Goal: Use online tool/utility: Utilize a website feature to perform a specific function

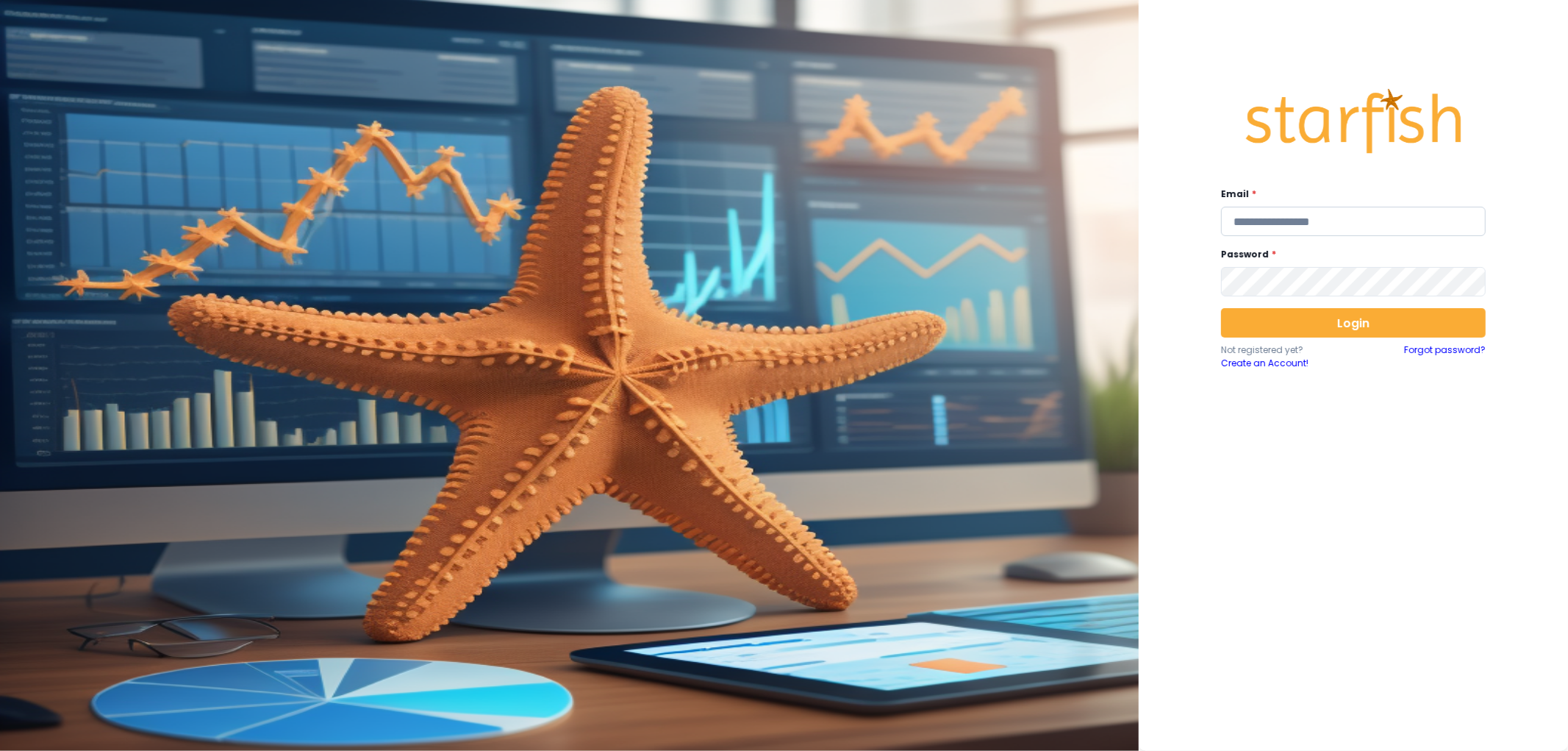
type input "**********"
click at [1310, 209] on input "**********" at bounding box center [1353, 222] width 265 height 30
click at [1295, 314] on button "Login" at bounding box center [1353, 323] width 265 height 30
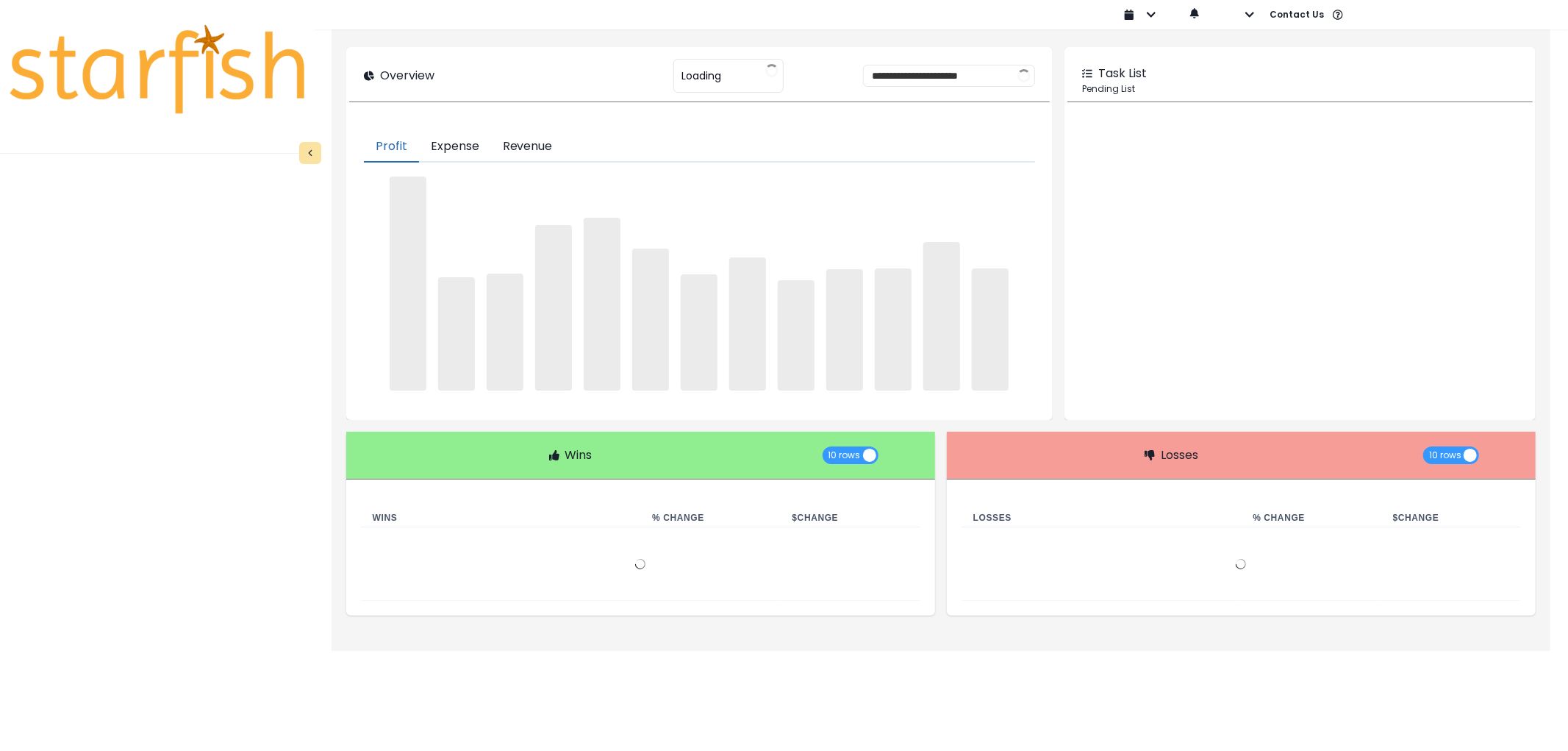
type input "********"
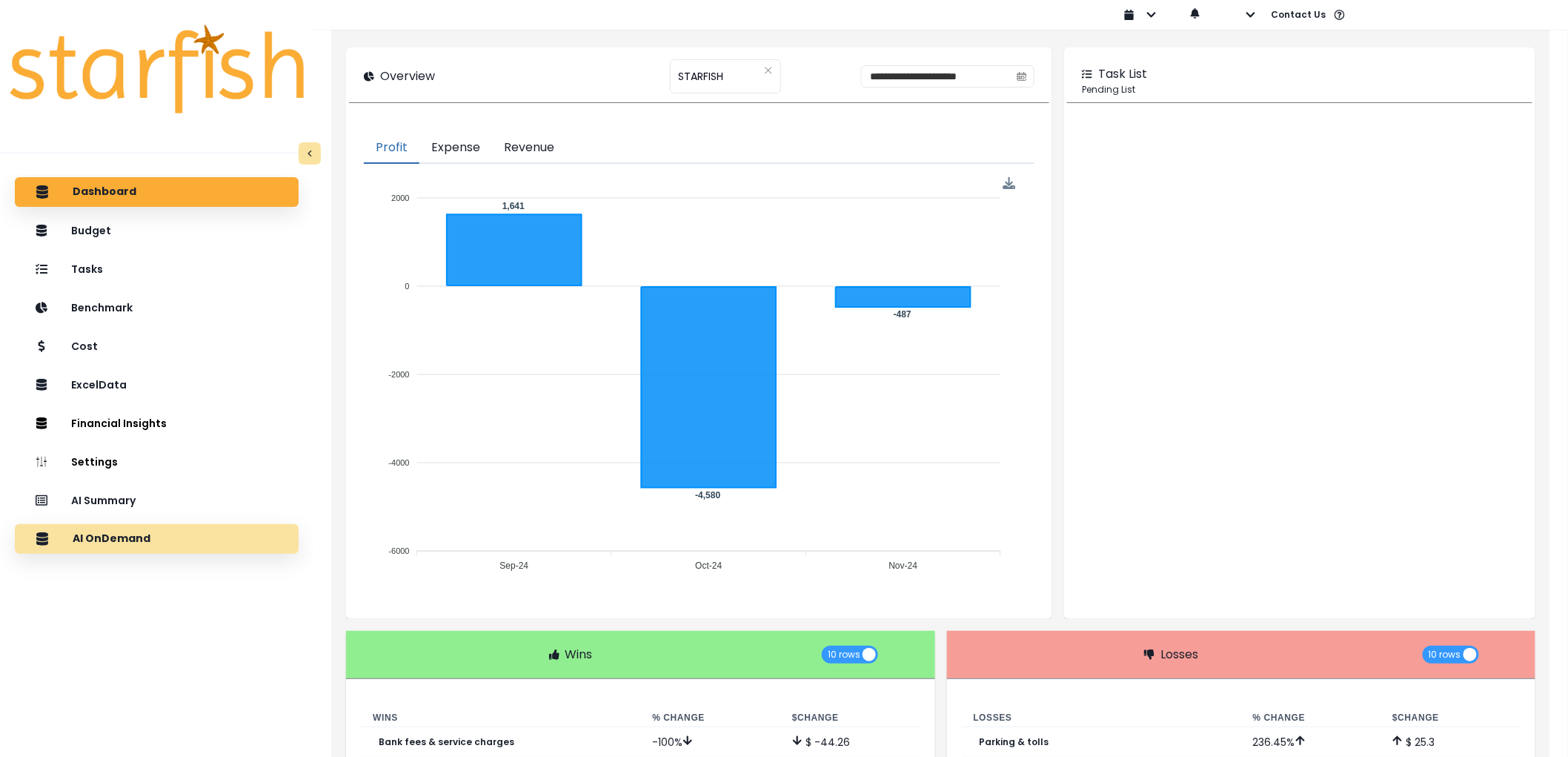
click at [146, 535] on p "AI OnDemand" at bounding box center [112, 539] width 78 height 13
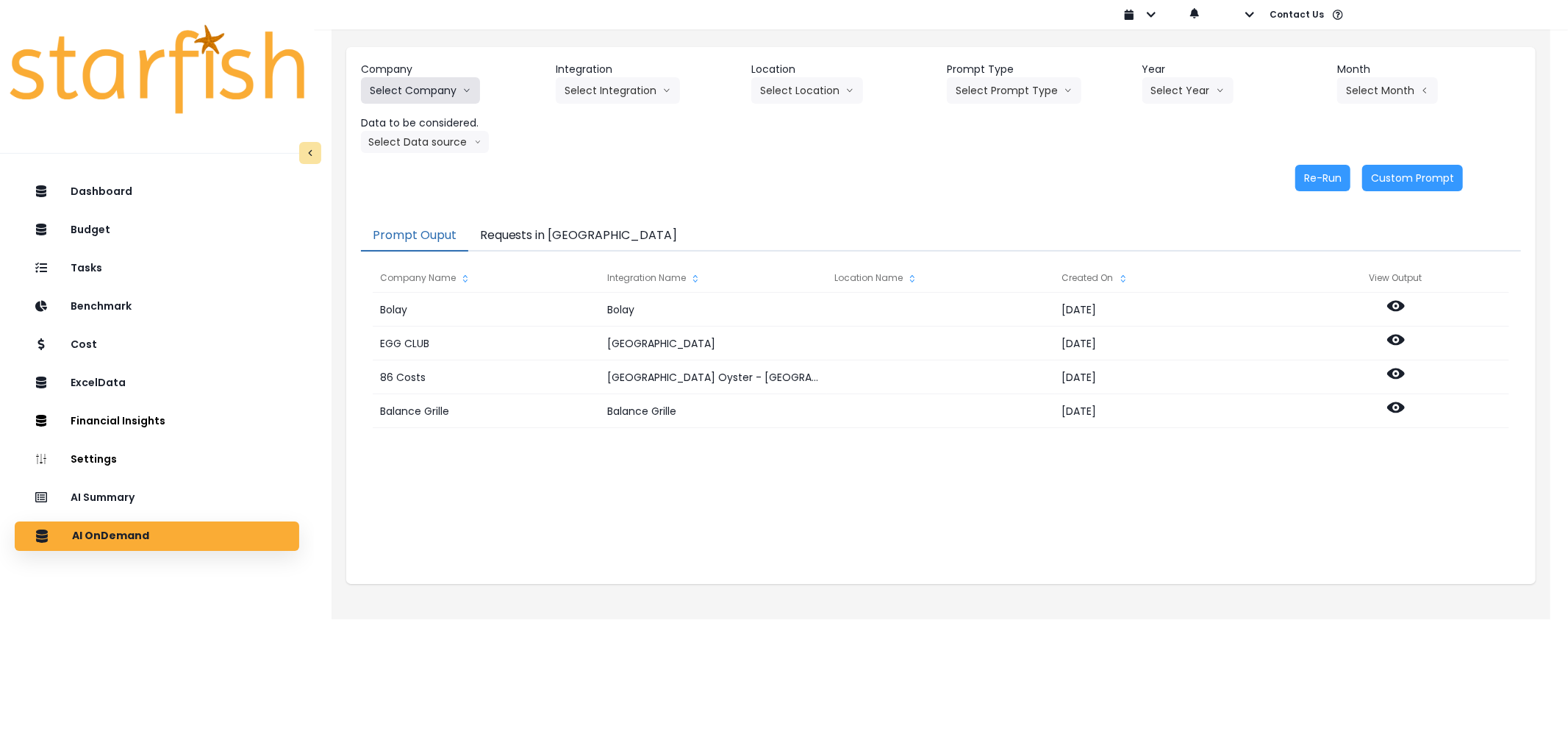
click at [443, 82] on button "Select Company" at bounding box center [420, 90] width 119 height 27
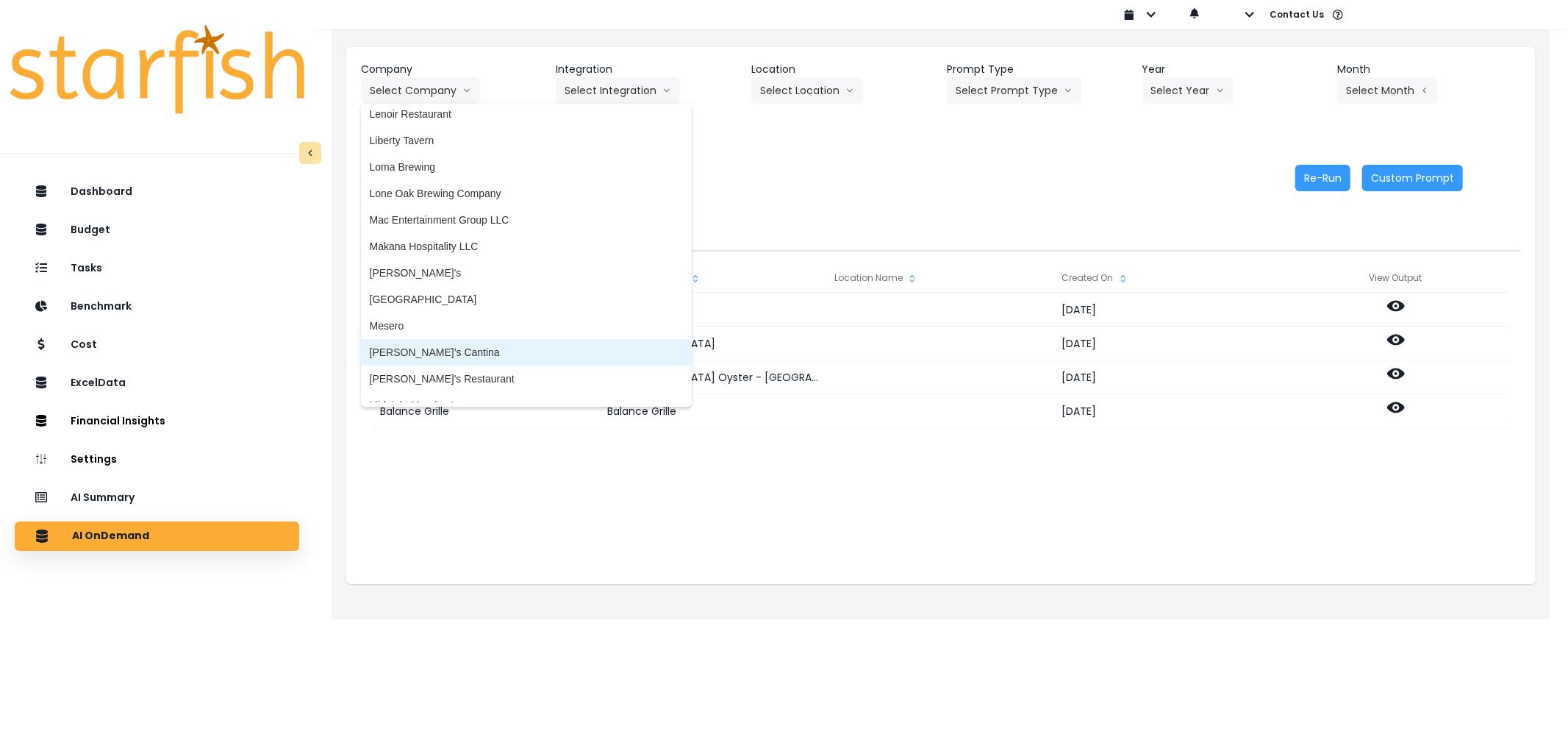
scroll to position [2042, 0]
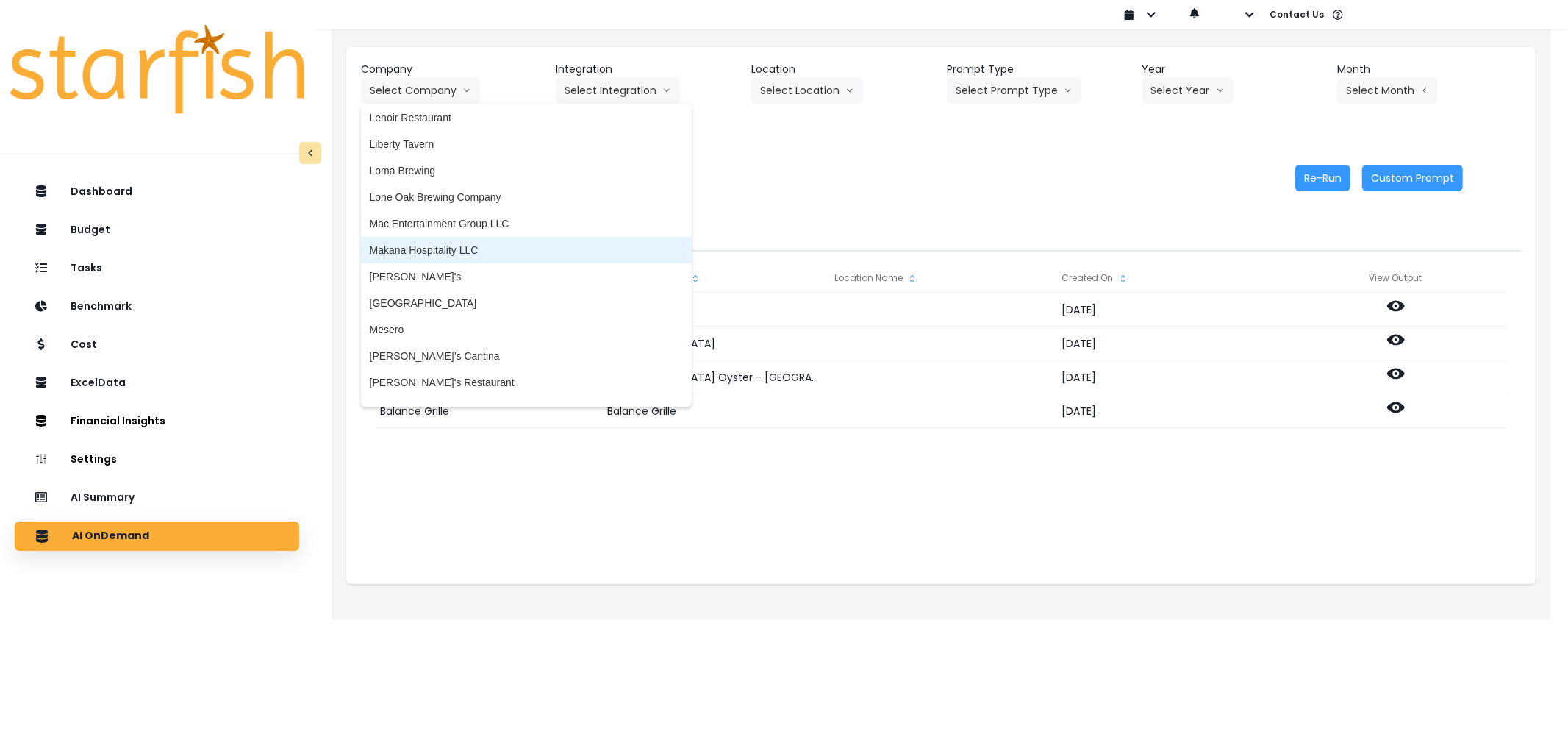
click at [442, 244] on span "Makana Hospitality LLC" at bounding box center [526, 249] width 314 height 15
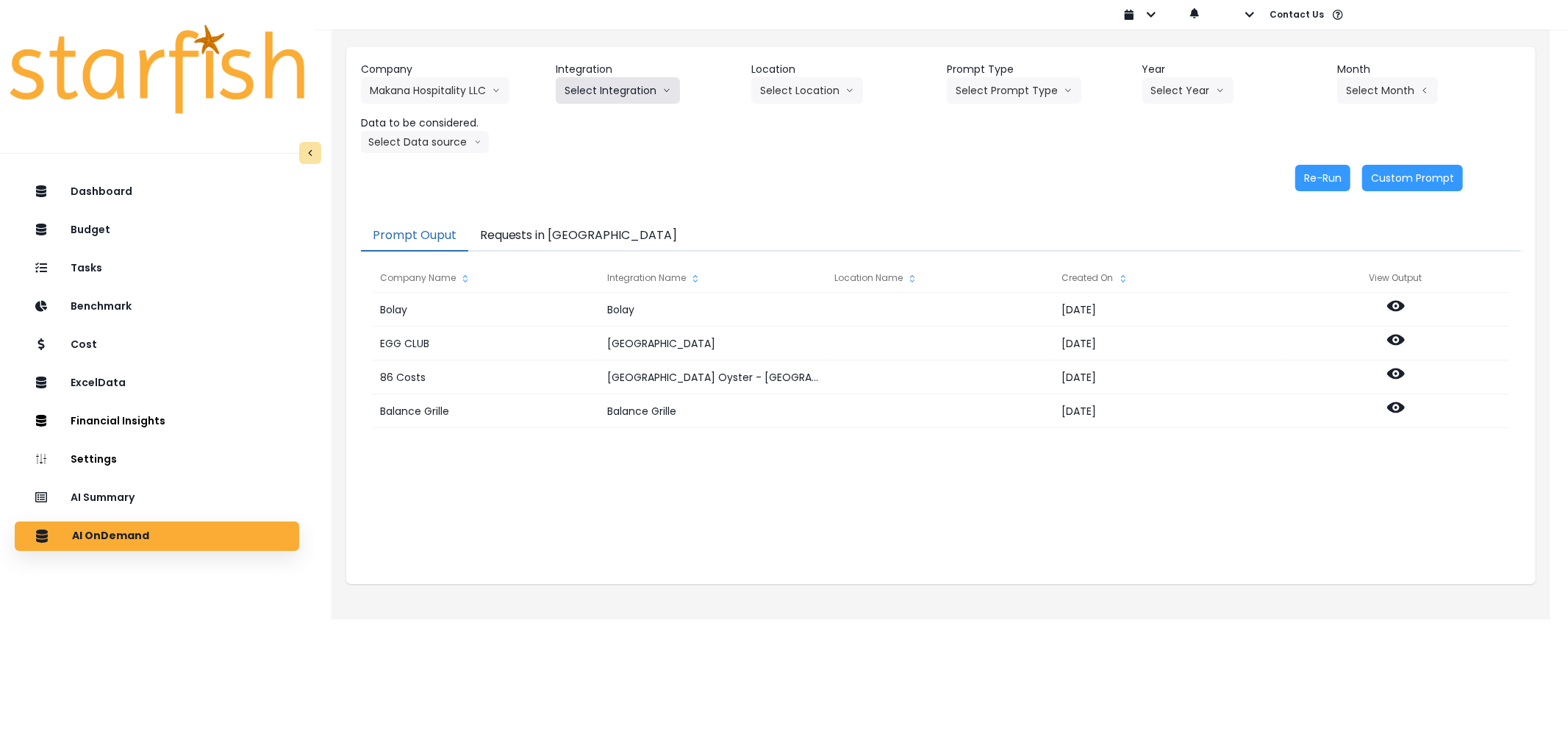
click at [622, 103] on button "Select Integration" at bounding box center [618, 90] width 125 height 27
click at [622, 115] on span "Quickbooks Online" at bounding box center [608, 121] width 87 height 15
click at [957, 78] on button "Select Prompt Type" at bounding box center [1014, 90] width 135 height 27
click at [979, 167] on span "Error Task" at bounding box center [997, 174] width 83 height 15
click at [1163, 92] on button "Select Year" at bounding box center [1188, 90] width 91 height 27
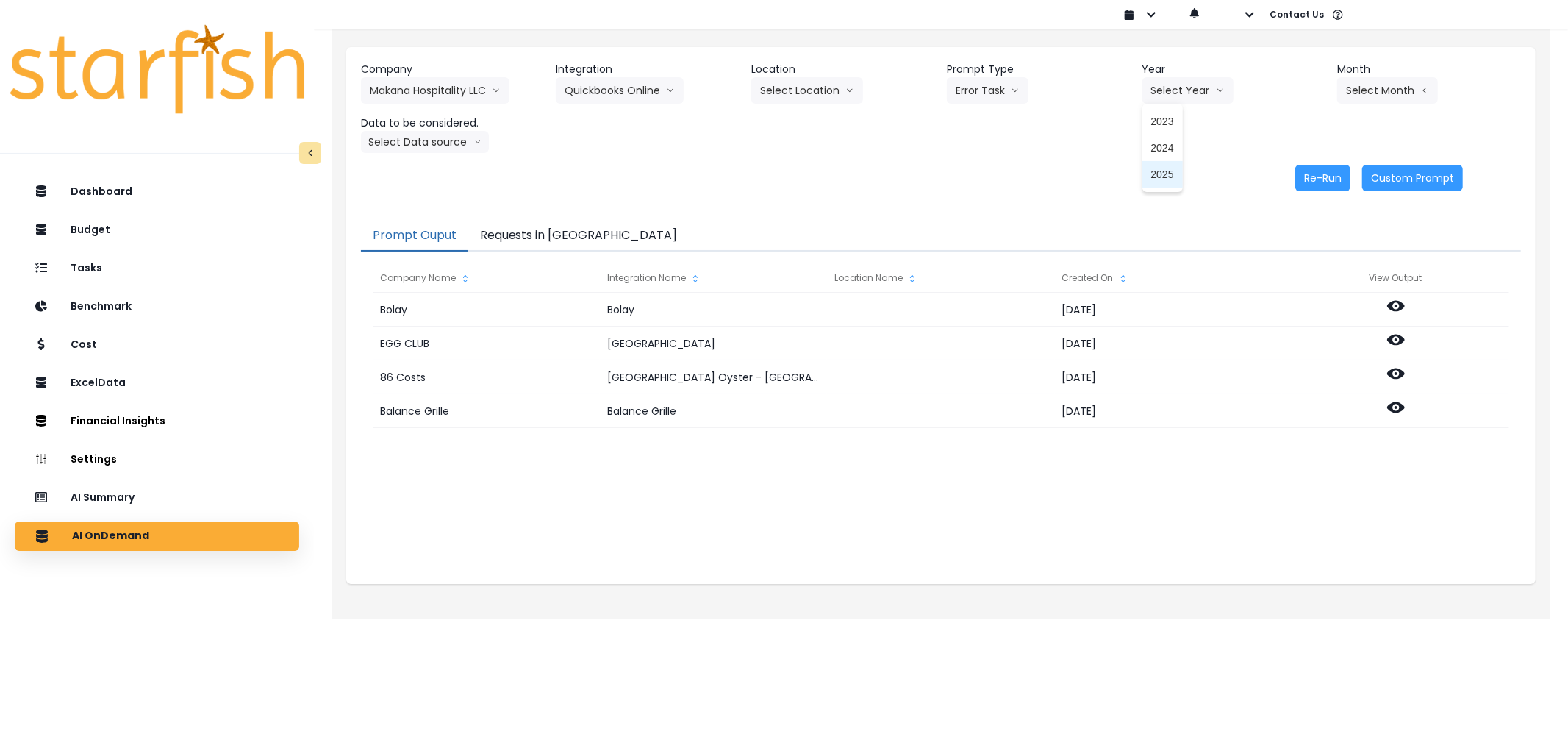
click at [1163, 171] on span "2025" at bounding box center [1162, 174] width 23 height 15
click at [1358, 88] on button "Select Month" at bounding box center [1388, 90] width 101 height 27
click at [1301, 225] on span "June" at bounding box center [1314, 227] width 29 height 15
click at [436, 141] on button "Select Data source" at bounding box center [424, 141] width 128 height 22
click at [410, 176] on span "Comparison overtime" at bounding box center [418, 170] width 98 height 15
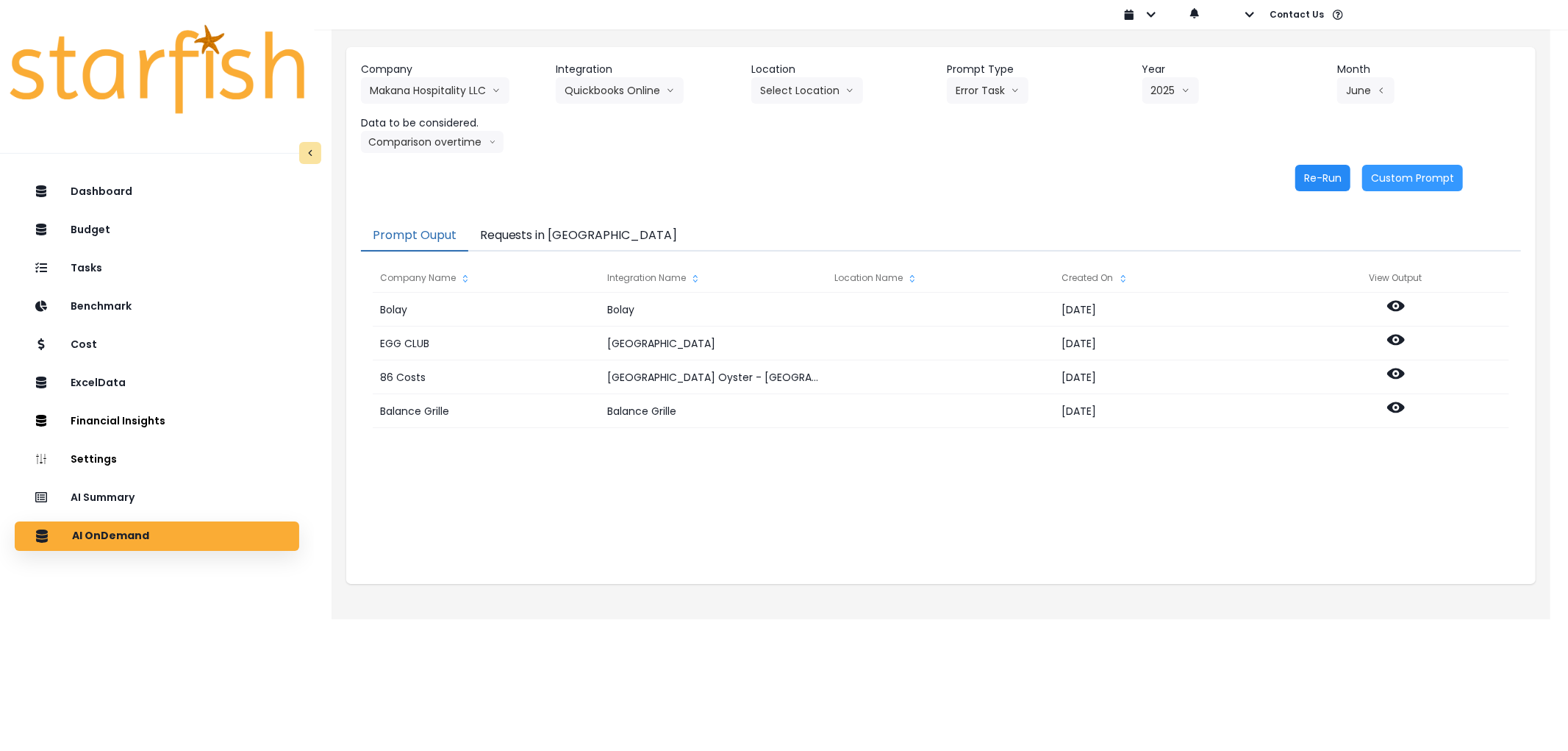
click at [1328, 172] on button "Re-Run" at bounding box center [1324, 177] width 55 height 27
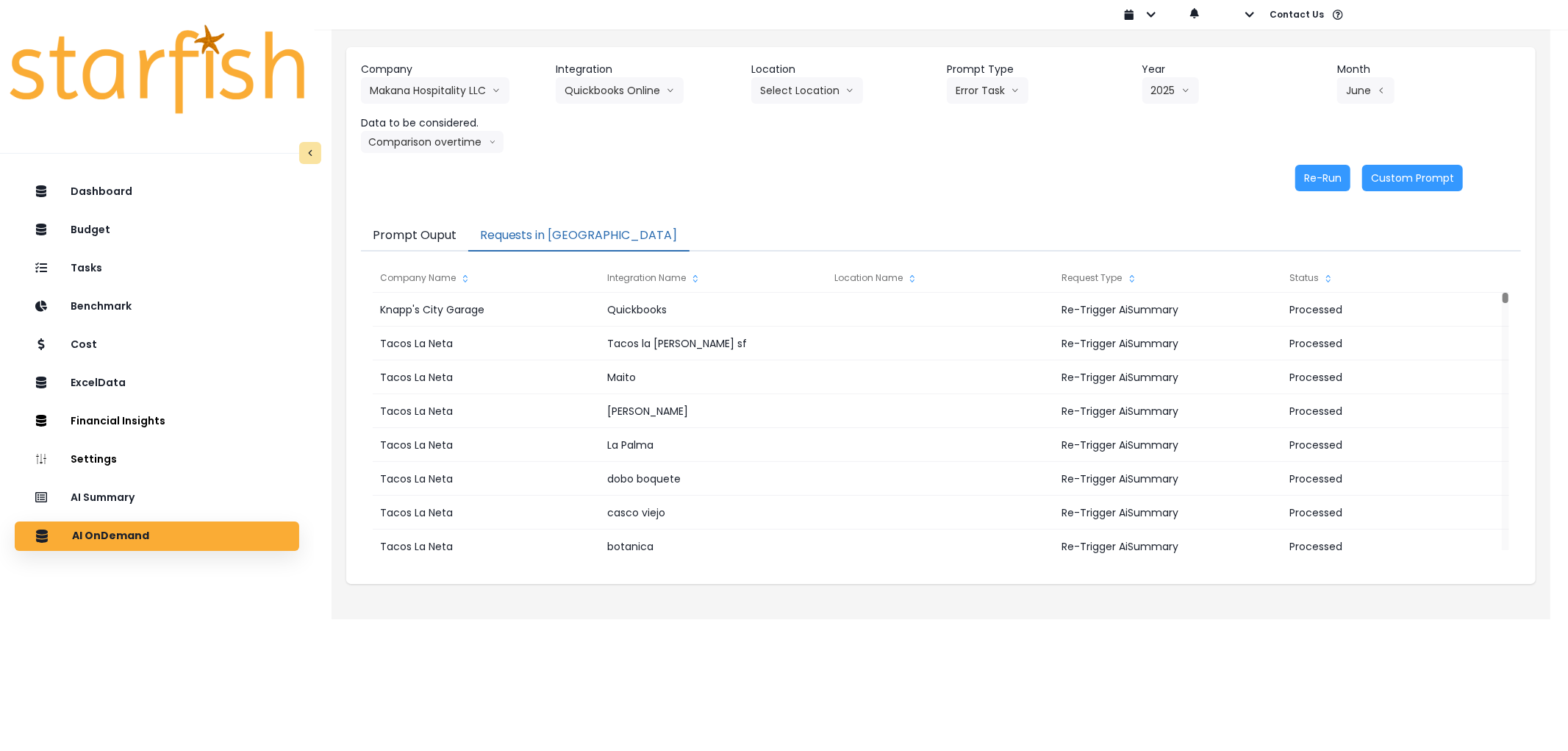
click at [553, 222] on button "Requests in [GEOGRAPHIC_DATA]" at bounding box center [579, 235] width 222 height 31
click at [1366, 99] on button "June" at bounding box center [1366, 90] width 57 height 27
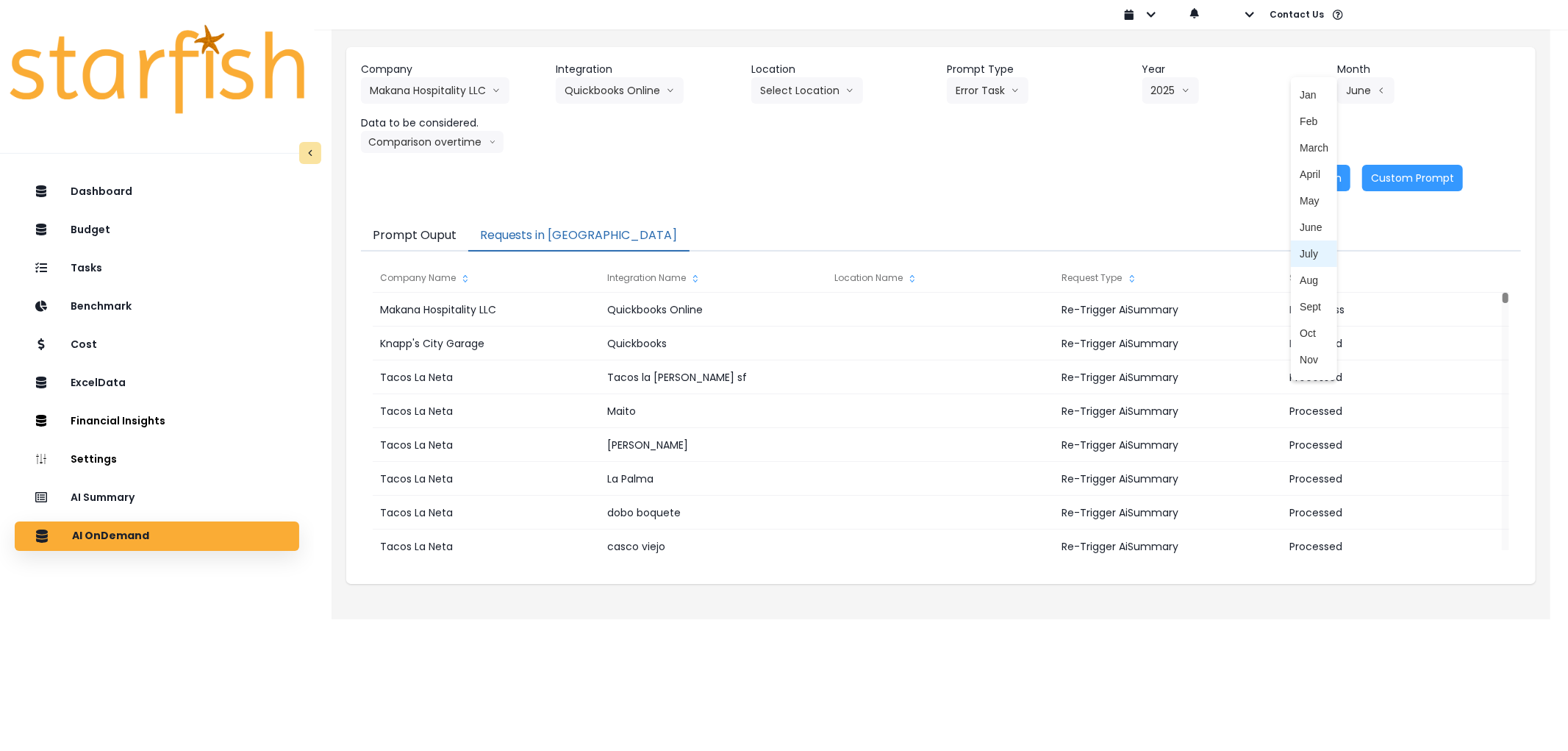
click at [1294, 242] on li "July" at bounding box center [1314, 253] width 46 height 27
click at [1325, 175] on button "Re-Run" at bounding box center [1324, 177] width 55 height 27
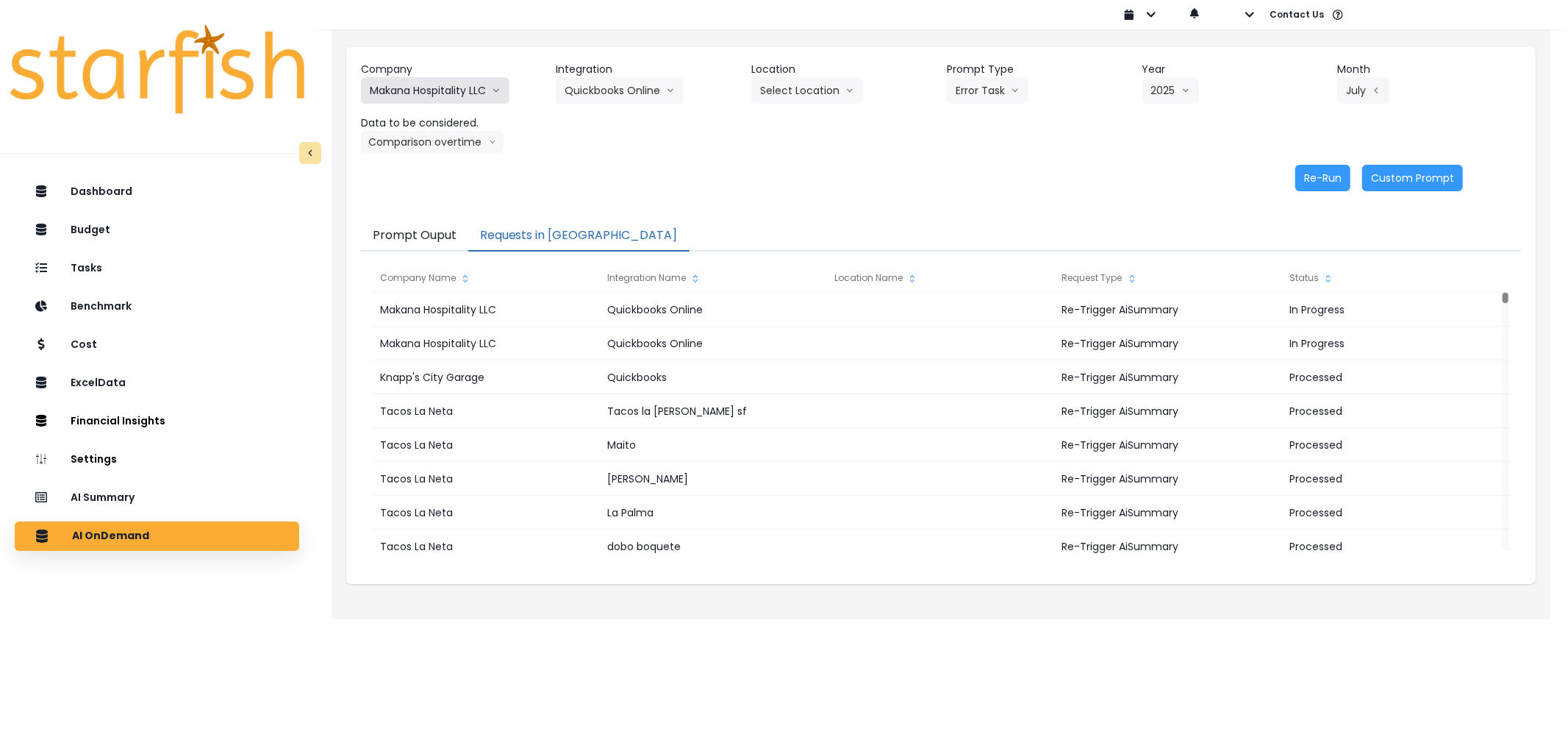
click at [460, 100] on button "Makana Hospitality LLC" at bounding box center [435, 90] width 148 height 27
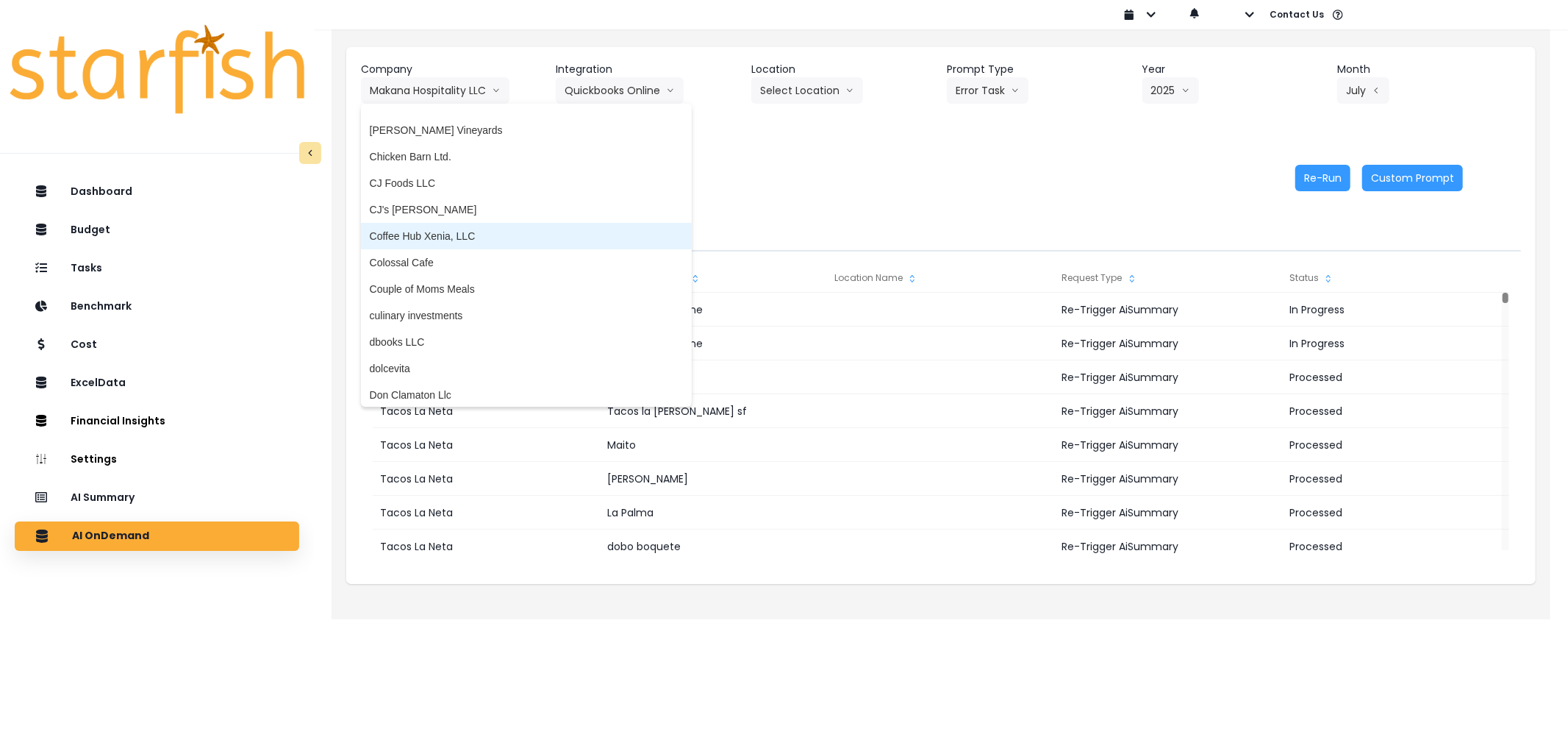
scroll to position [817, 0]
click at [443, 299] on li "culinary investments" at bounding box center [526, 310] width 330 height 27
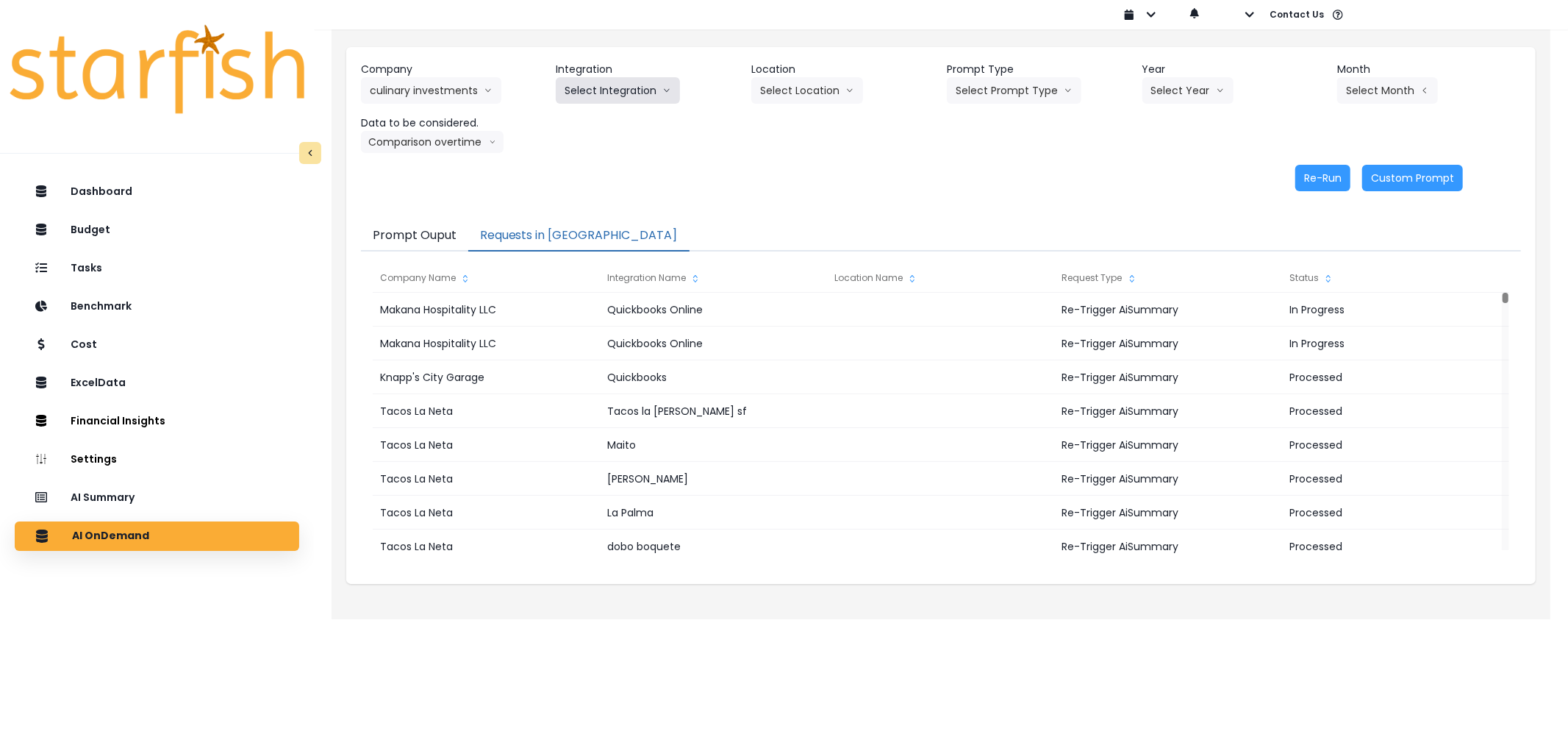
click at [600, 97] on button "Select Integration" at bounding box center [618, 90] width 125 height 27
click at [595, 128] on span "Culinary Investments" at bounding box center [612, 121] width 96 height 15
click at [992, 89] on button "Select Prompt Type" at bounding box center [1014, 90] width 135 height 27
click at [979, 163] on li "Error Task" at bounding box center [997, 174] width 101 height 27
click at [1169, 79] on button "Select Year" at bounding box center [1188, 90] width 91 height 27
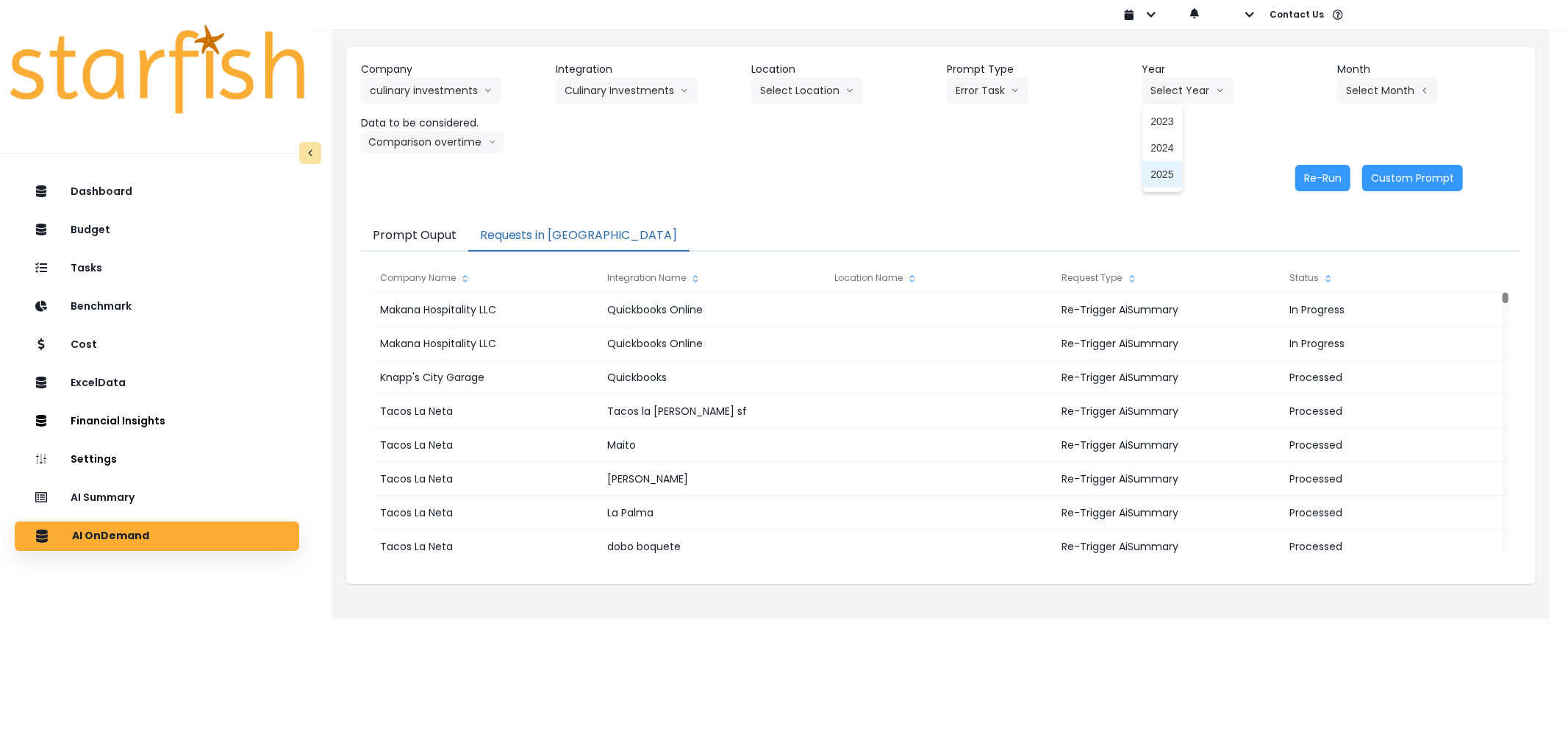
drag, startPoint x: 1172, startPoint y: 176, endPoint x: 1341, endPoint y: 96, distance: 187.0
click at [1173, 176] on span "2025" at bounding box center [1162, 174] width 23 height 15
click at [1367, 91] on button "Select Month" at bounding box center [1388, 90] width 101 height 27
click at [1300, 276] on span "Aug" at bounding box center [1314, 280] width 29 height 15
click at [1311, 180] on button "Re-Run" at bounding box center [1324, 177] width 55 height 27
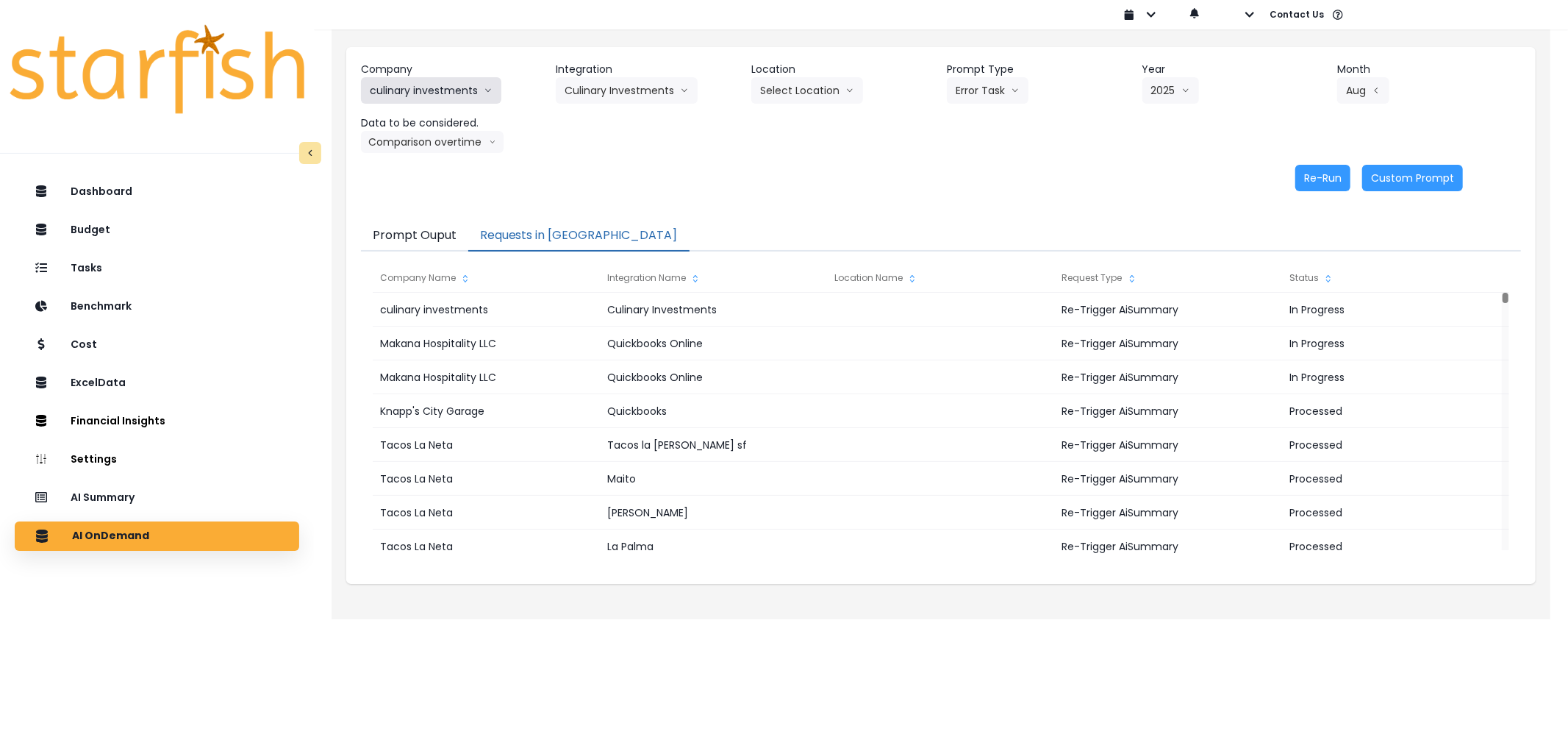
click at [437, 79] on button "culinary investments" at bounding box center [431, 90] width 140 height 27
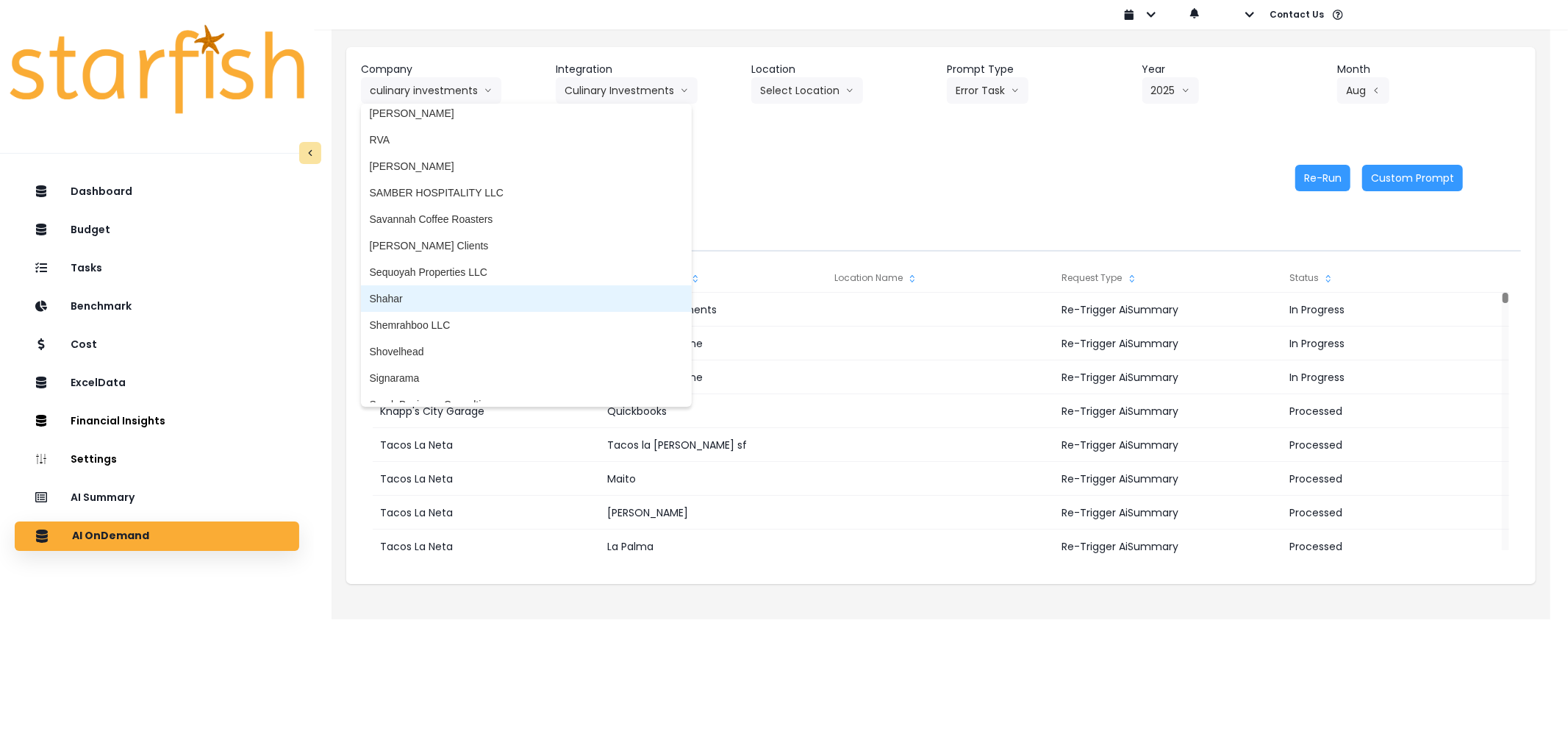
scroll to position [2942, 0]
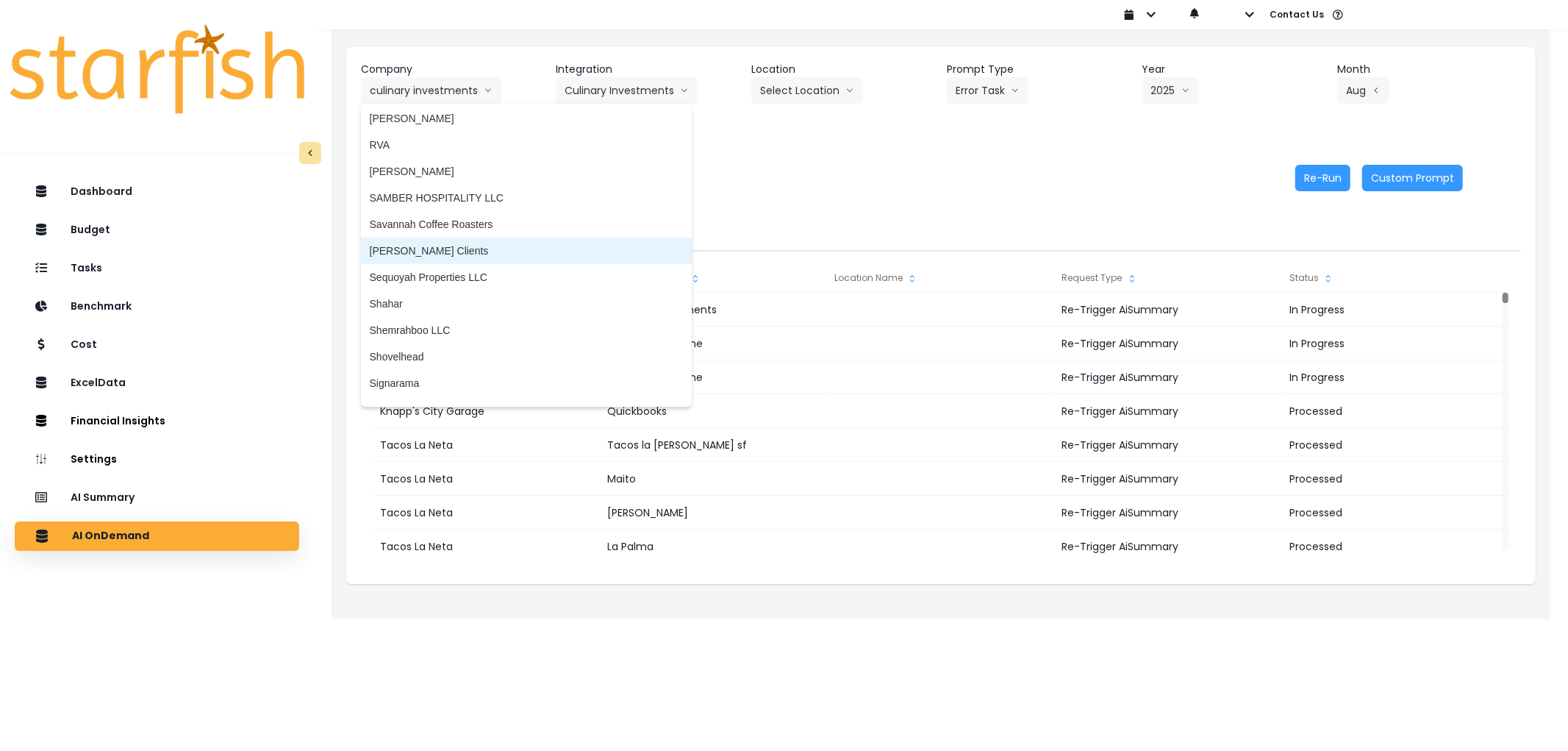
click at [445, 237] on li "[PERSON_NAME] Clients" at bounding box center [526, 250] width 330 height 27
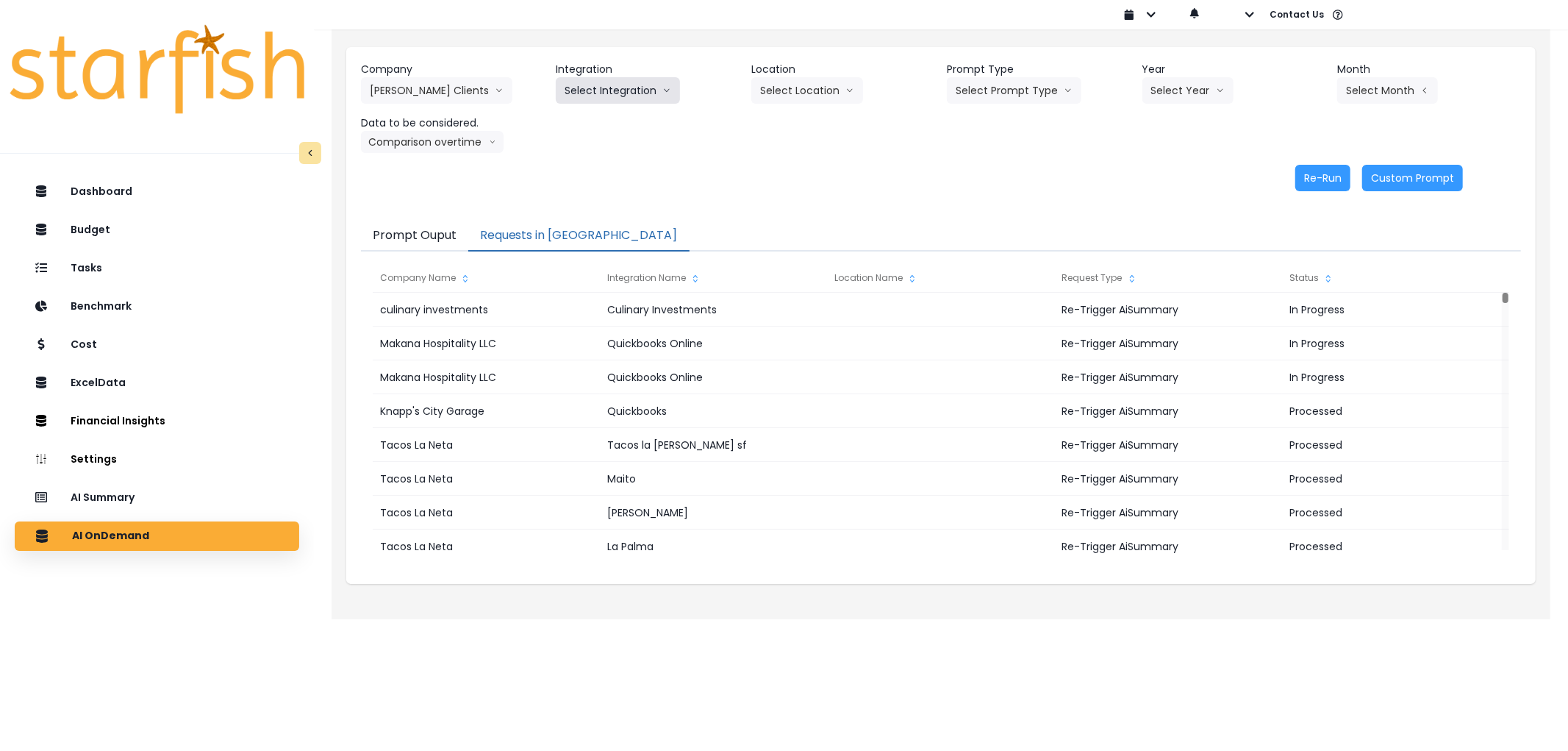
click at [648, 96] on button "Select Integration" at bounding box center [618, 90] width 125 height 27
click at [614, 147] on span "Kappy's" at bounding box center [653, 147] width 176 height 15
click at [821, 93] on button "Select Location" at bounding box center [807, 90] width 112 height 27
drag, startPoint x: 800, startPoint y: 136, endPoint x: 803, endPoint y: 113, distance: 23.2
click at [799, 135] on ul "All Locations" at bounding box center [789, 122] width 76 height 36
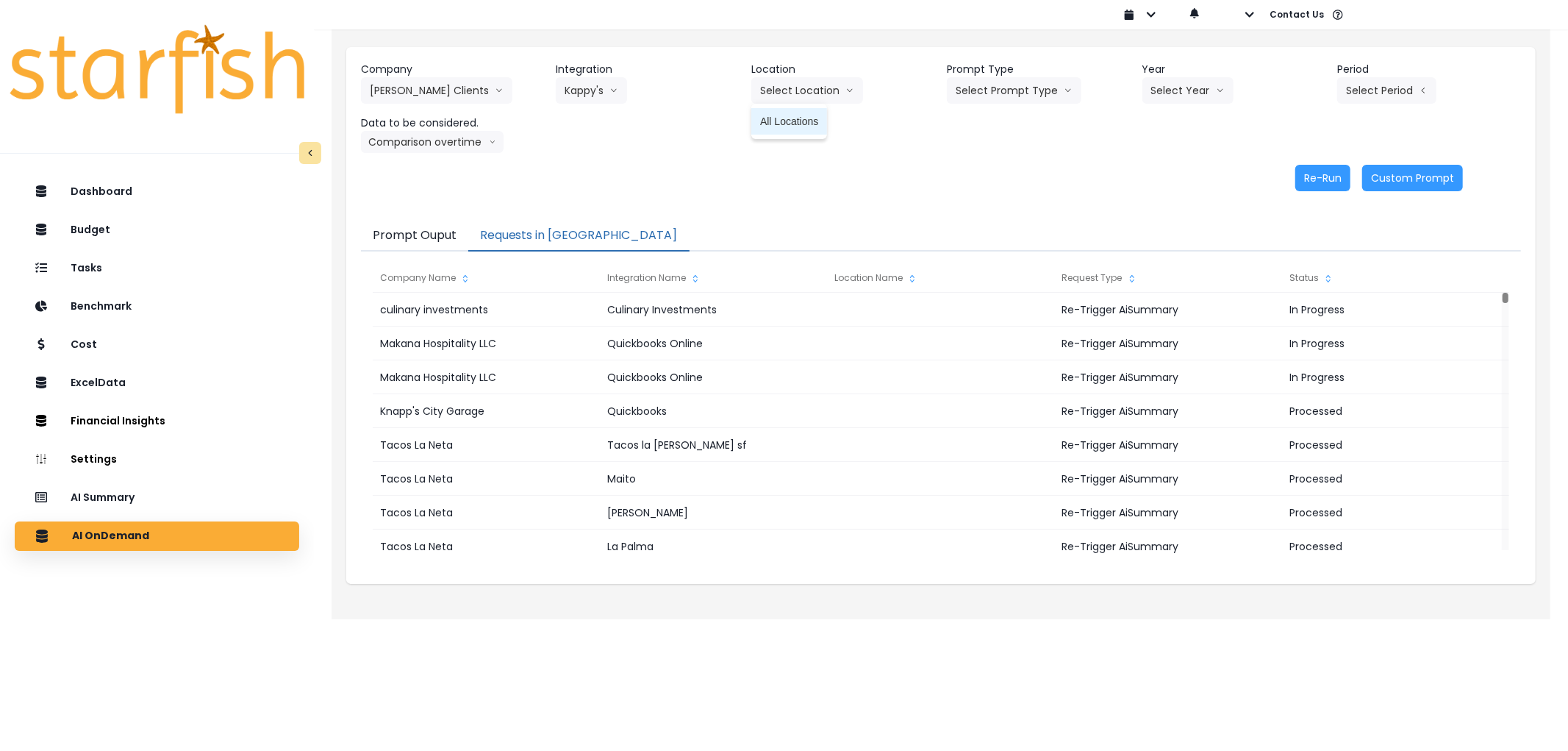
click at [803, 113] on li "All Locations" at bounding box center [789, 121] width 76 height 27
click at [994, 90] on button "Select Prompt Type" at bounding box center [1014, 90] width 135 height 27
click at [983, 163] on li "Error Task" at bounding box center [997, 174] width 101 height 27
click at [1241, 82] on div "Select Year [DATE] 2024 2025" at bounding box center [1216, 90] width 147 height 27
click at [1224, 84] on button "Select Year" at bounding box center [1188, 90] width 91 height 27
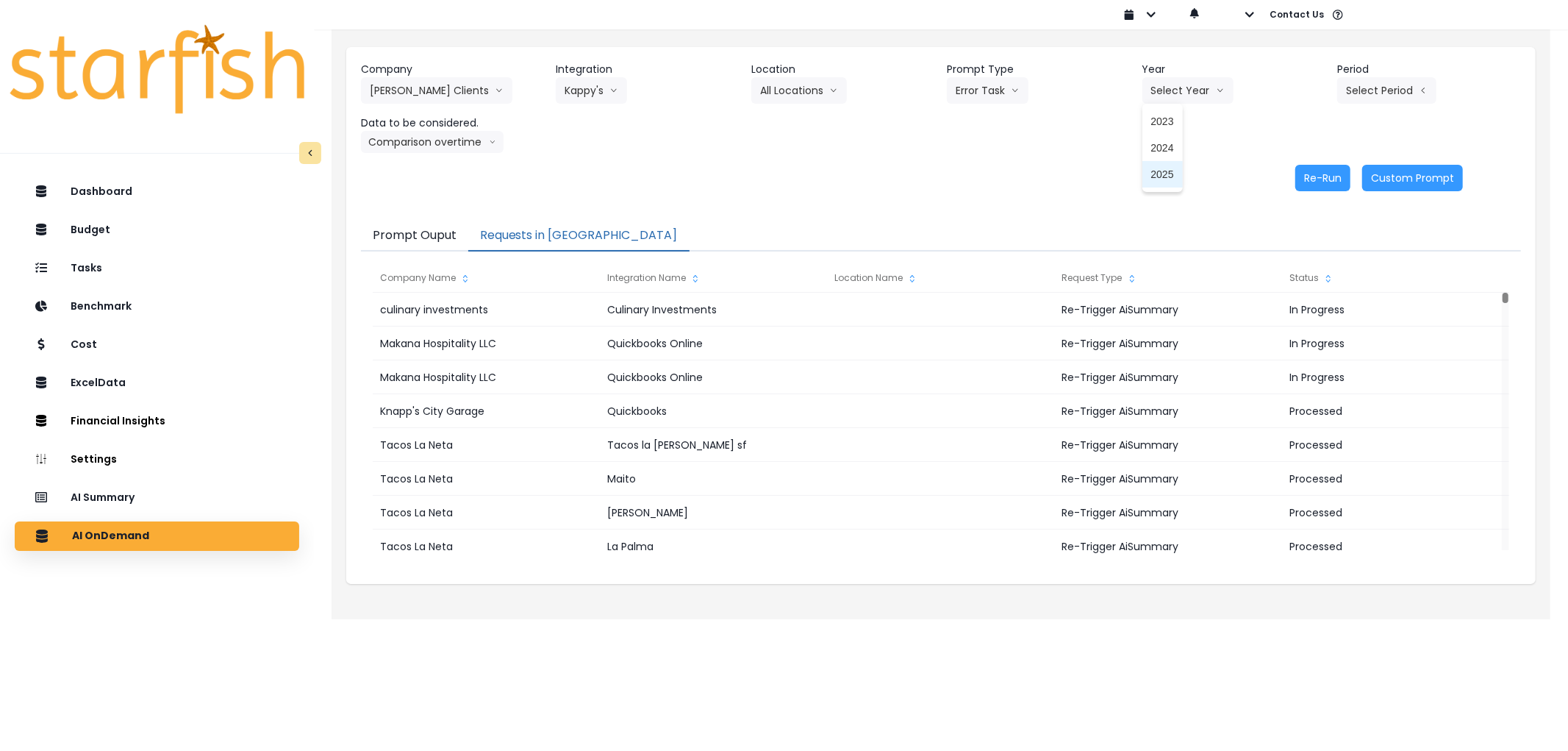
click at [1161, 162] on li "2025" at bounding box center [1162, 174] width 41 height 27
click at [1380, 93] on button "Select Period" at bounding box center [1387, 90] width 99 height 27
click at [1310, 296] on li "P9" at bounding box center [1319, 307] width 36 height 27
click at [1299, 181] on button "Re-Run" at bounding box center [1324, 177] width 55 height 27
click at [445, 90] on button "[PERSON_NAME] Clients" at bounding box center [436, 90] width 151 height 27
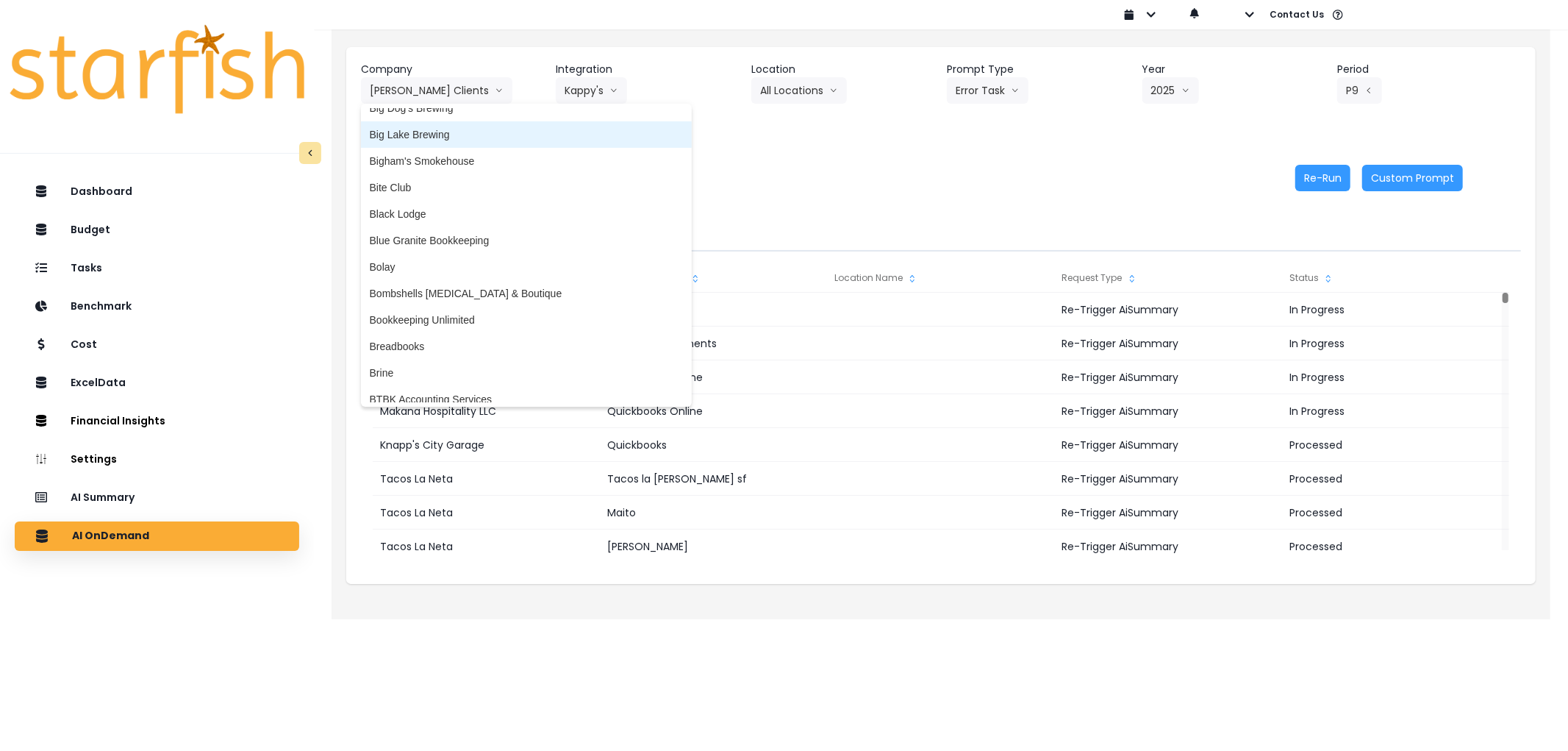
scroll to position [347, 0]
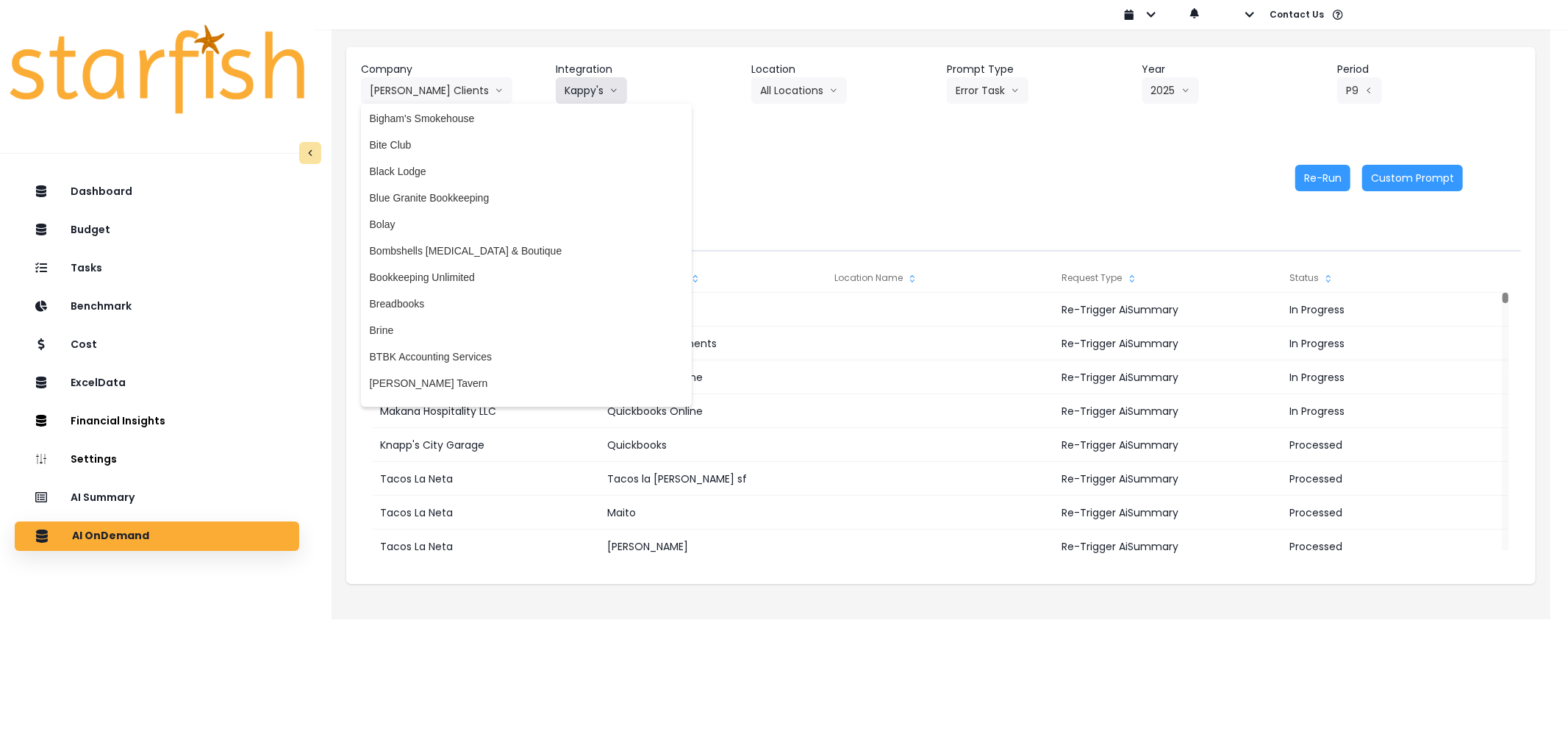
click at [586, 91] on button "Kappy's" at bounding box center [592, 90] width 71 height 27
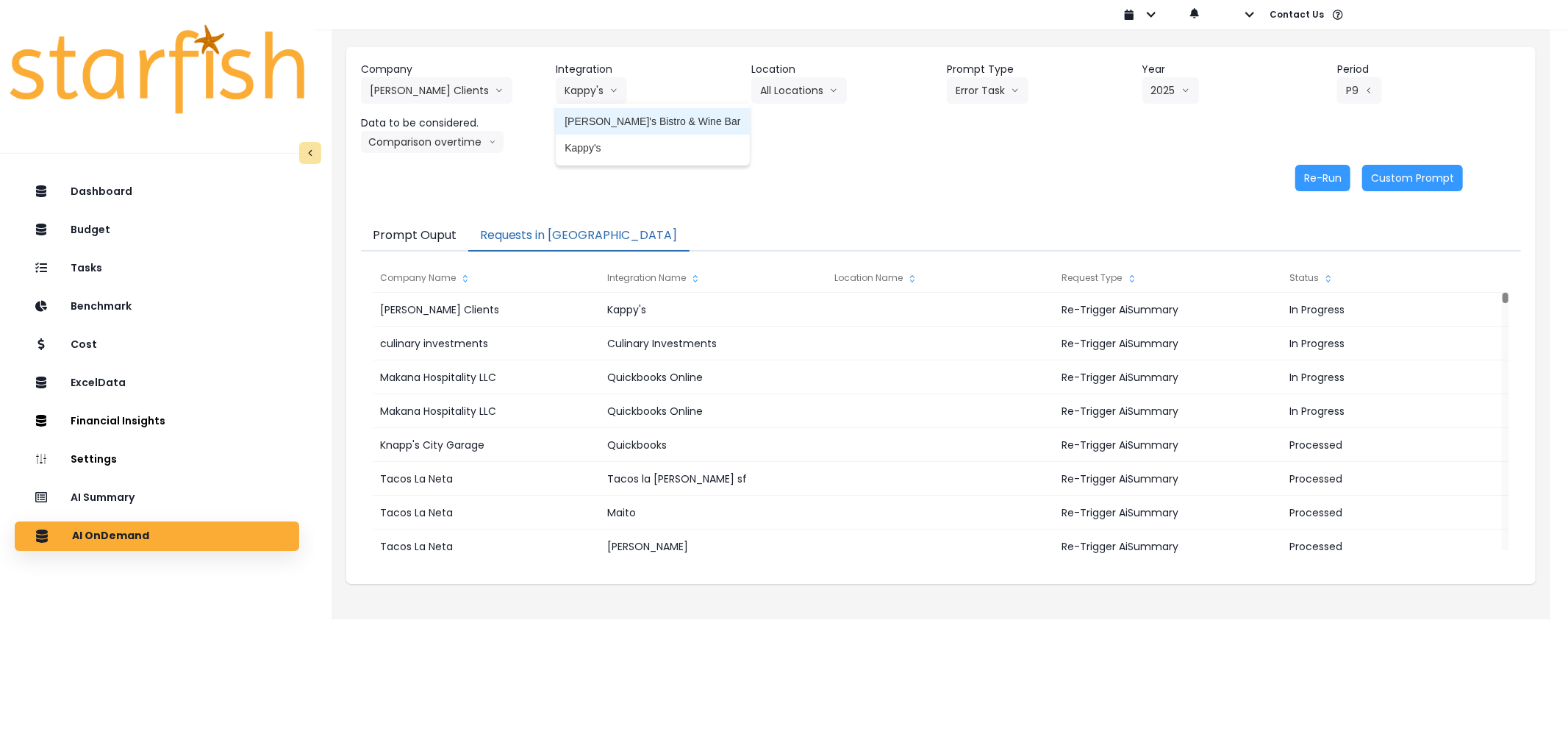
click at [600, 118] on span "[PERSON_NAME]'s Bistro & Wine Bar" at bounding box center [653, 121] width 176 height 15
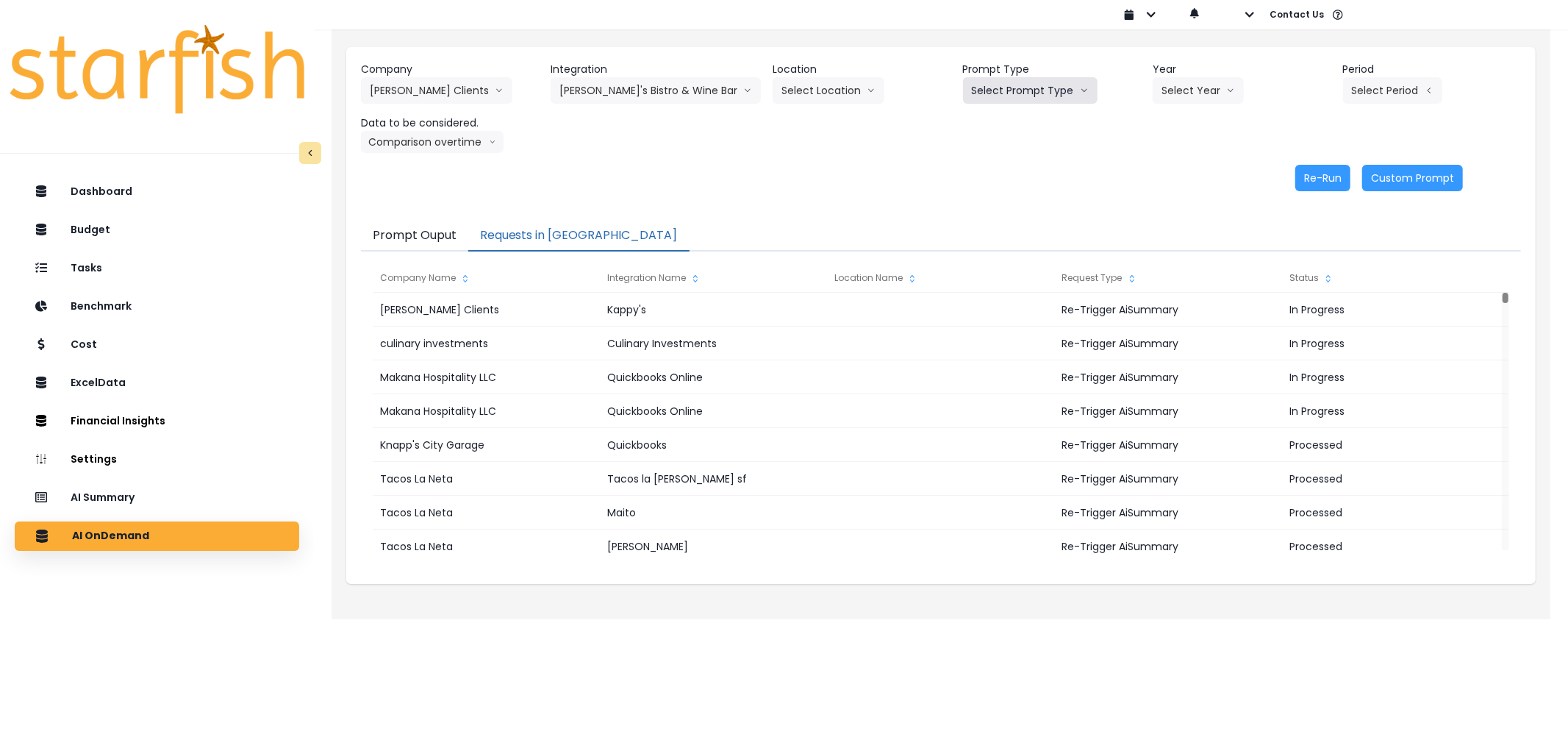
click at [1015, 98] on button "Select Prompt Type" at bounding box center [1031, 90] width 135 height 27
click at [1002, 165] on li "Error Task" at bounding box center [1014, 174] width 101 height 27
click at [1157, 87] on button "Select Year" at bounding box center [1198, 90] width 91 height 27
click at [1170, 169] on span "2025" at bounding box center [1172, 174] width 23 height 15
click at [1363, 84] on button "Select Period" at bounding box center [1393, 90] width 99 height 27
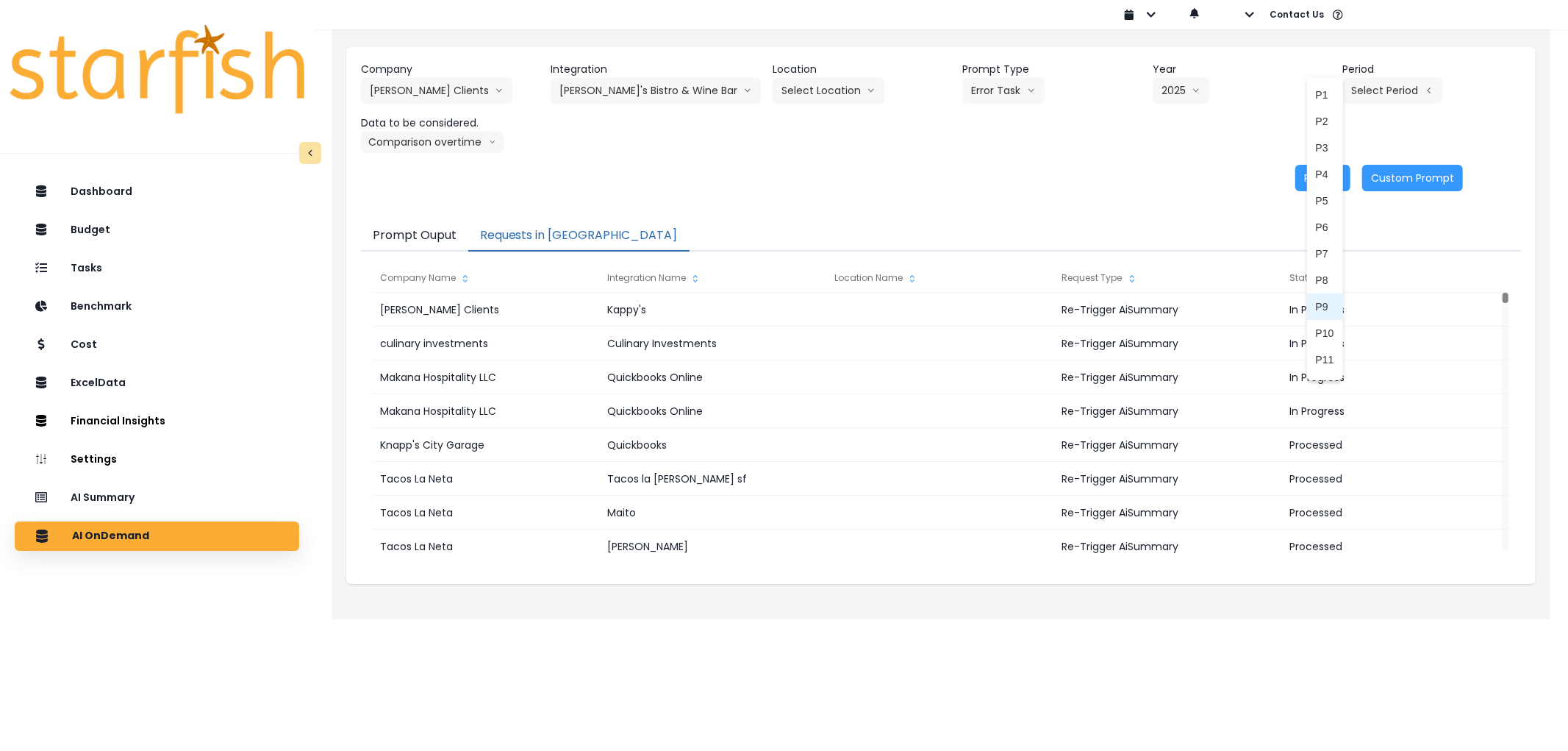
click at [1316, 299] on span "P9" at bounding box center [1325, 306] width 19 height 15
click at [1316, 177] on button "Re-Run" at bounding box center [1324, 177] width 55 height 27
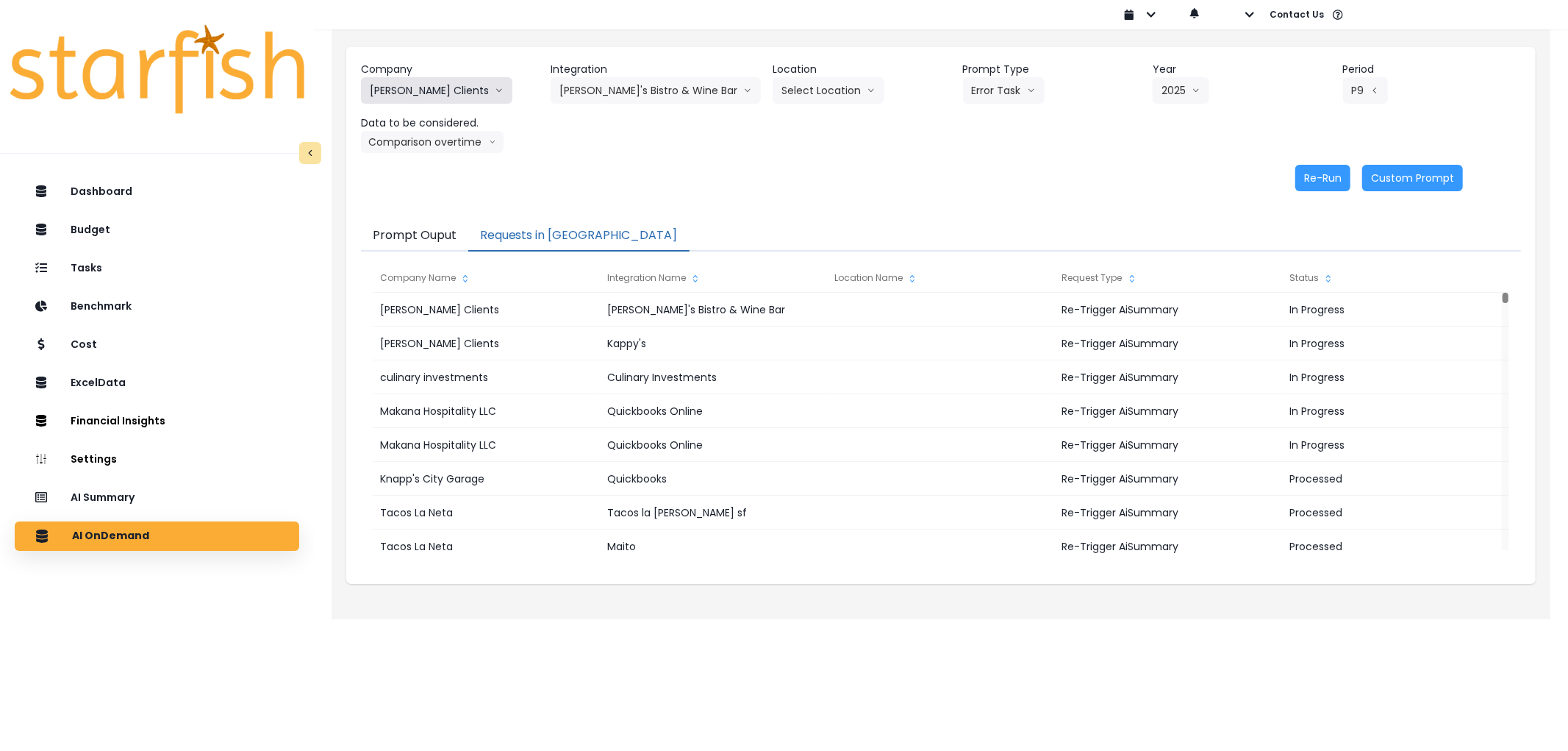
click at [413, 83] on button "[PERSON_NAME] Clients" at bounding box center [436, 90] width 151 height 27
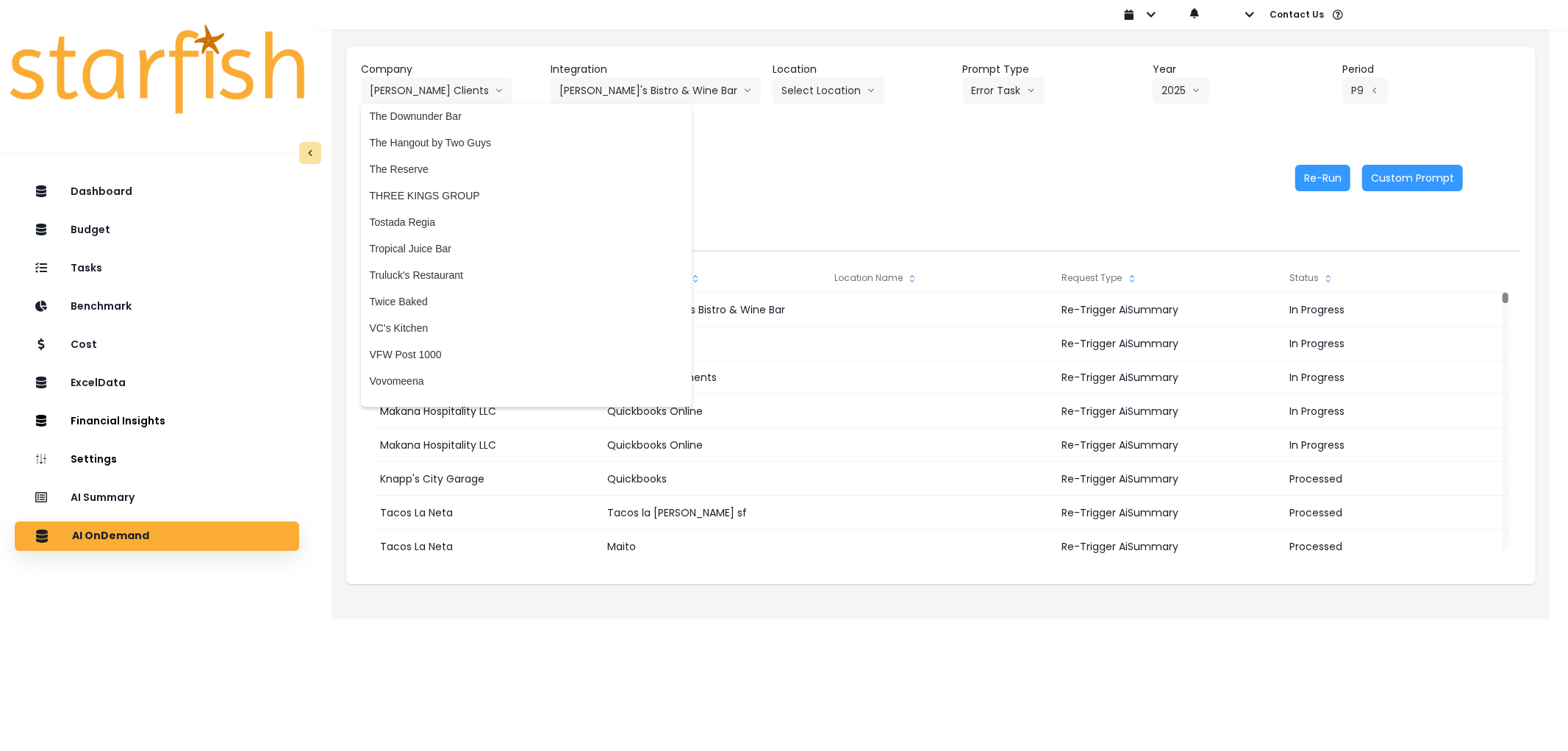
scroll to position [3533, 0]
click at [412, 216] on span "Tostada Regia" at bounding box center [526, 215] width 314 height 15
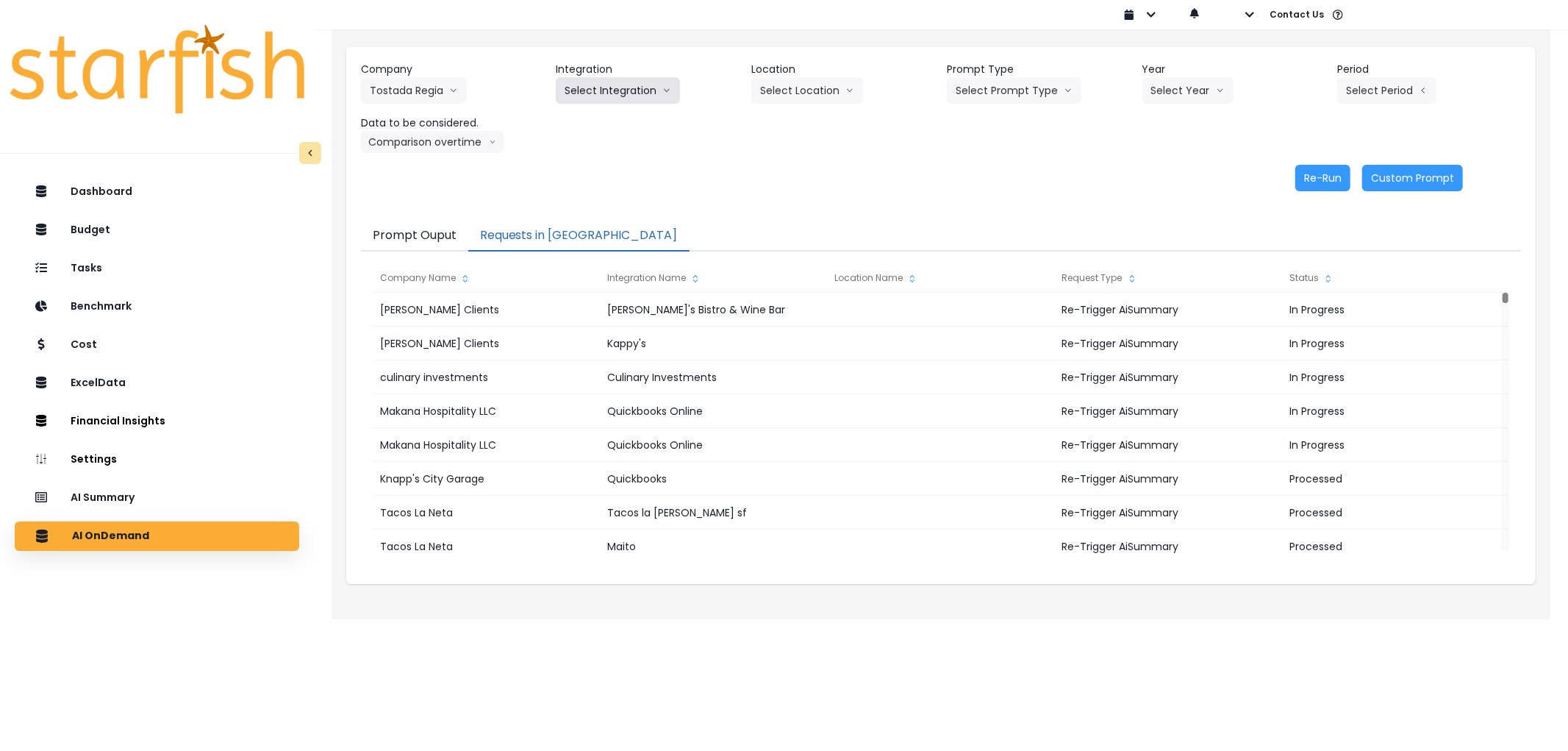
click at [602, 89] on button "Select Integration" at bounding box center [618, 90] width 125 height 27
click at [599, 110] on li "Restaurant365" at bounding box center [599, 121] width 85 height 27
click at [789, 83] on button "Select Location" at bounding box center [807, 90] width 112 height 27
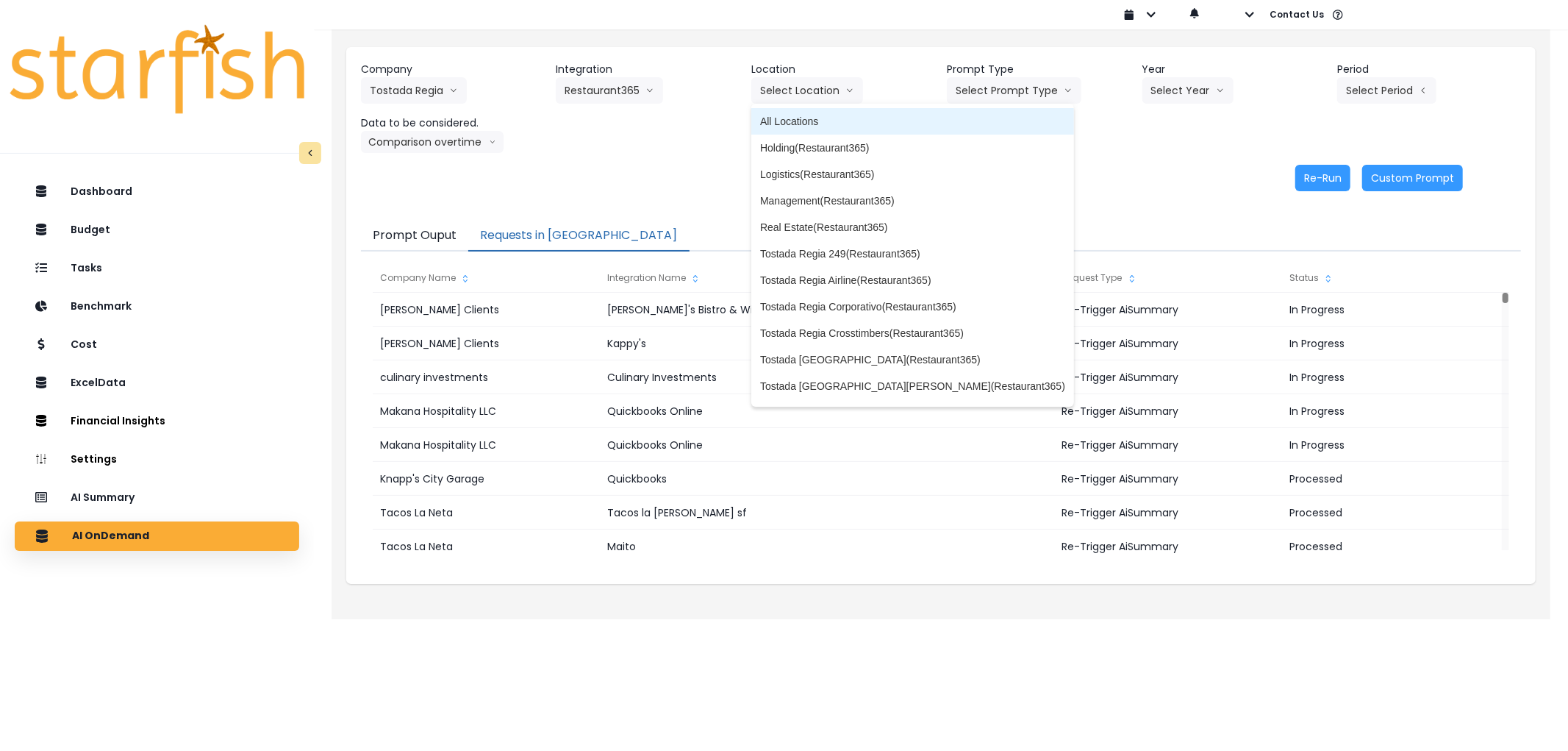
click at [791, 109] on li "All Locations" at bounding box center [913, 121] width 323 height 27
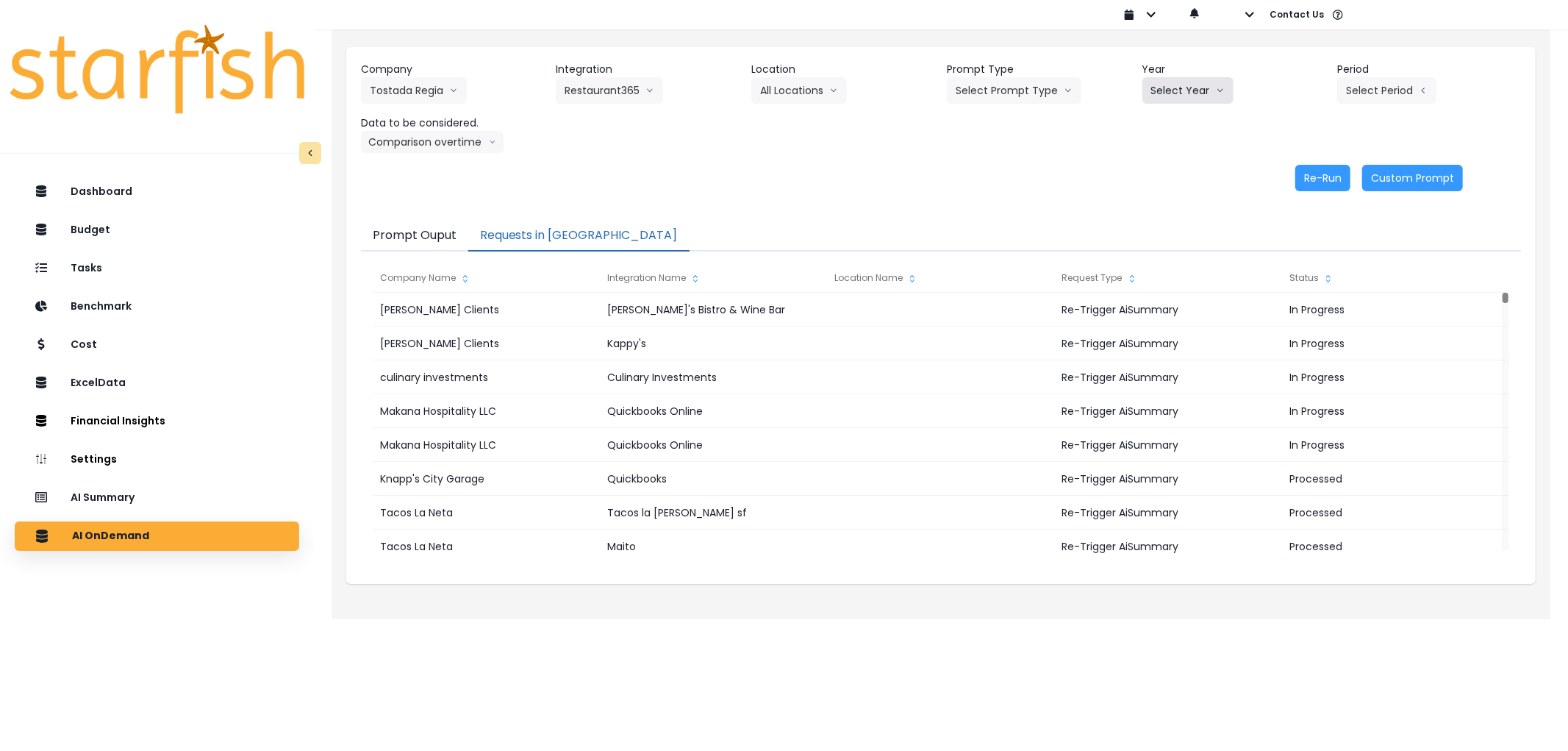
click at [1211, 91] on button "Select Year" at bounding box center [1188, 90] width 91 height 27
click at [1164, 170] on span "2025" at bounding box center [1162, 174] width 23 height 15
click at [1376, 89] on button "Select Period" at bounding box center [1387, 90] width 99 height 27
click at [1016, 90] on button "Select Prompt Type" at bounding box center [1014, 90] width 135 height 27
click at [1001, 164] on li "Error Task" at bounding box center [997, 174] width 101 height 27
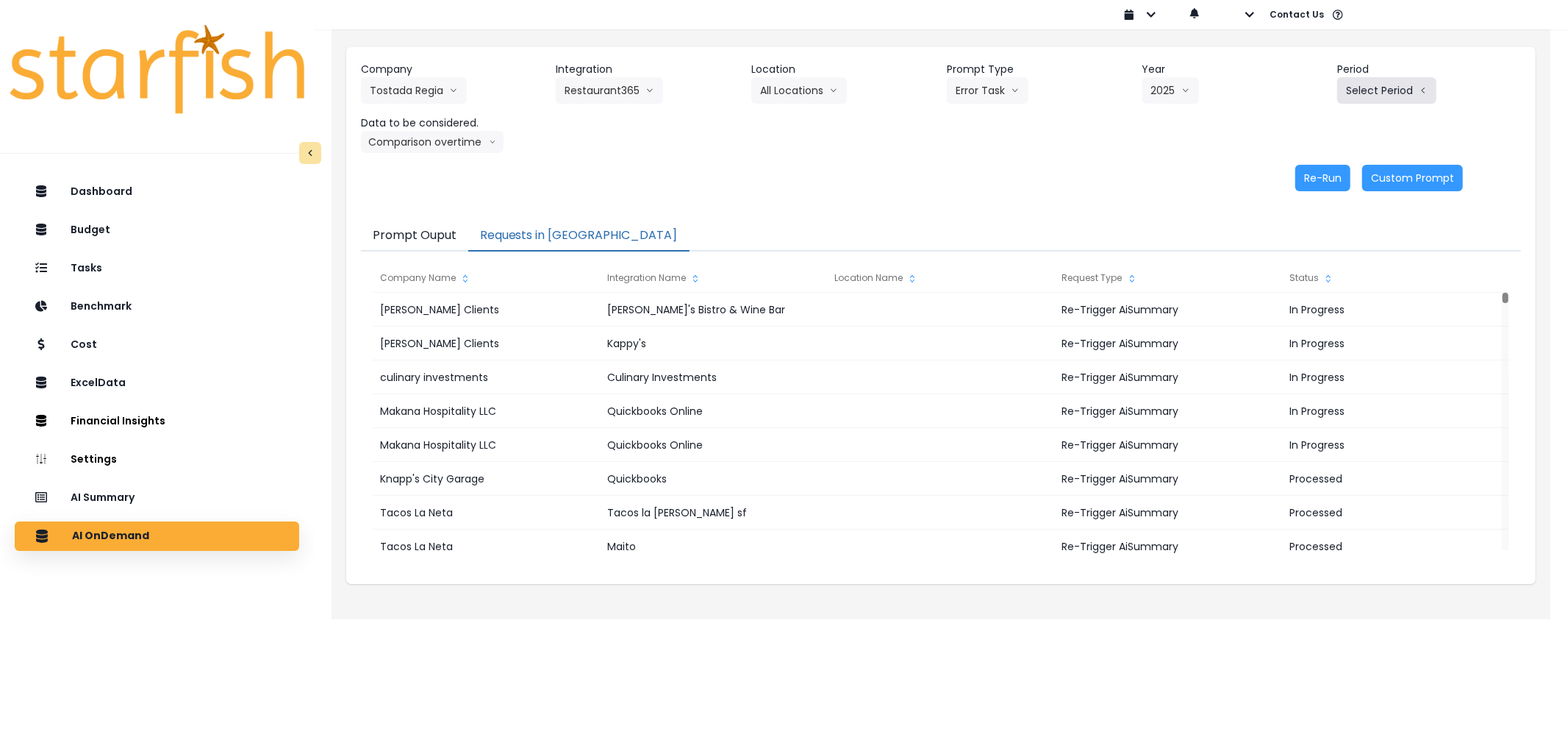
click at [1379, 85] on button "Select Period" at bounding box center [1387, 90] width 99 height 27
click at [1310, 299] on span "P9" at bounding box center [1319, 306] width 19 height 15
click at [456, 147] on button "Comparison overtime" at bounding box center [432, 141] width 142 height 22
click at [1076, 155] on div "Company Tostada Regia 86 Costs Asti Bagel Cafe Balance Grille Bald Ginger Bar B…" at bounding box center [941, 127] width 1190 height 159
click at [1309, 173] on button "Re-Run" at bounding box center [1324, 177] width 55 height 27
